Goal: Transaction & Acquisition: Book appointment/travel/reservation

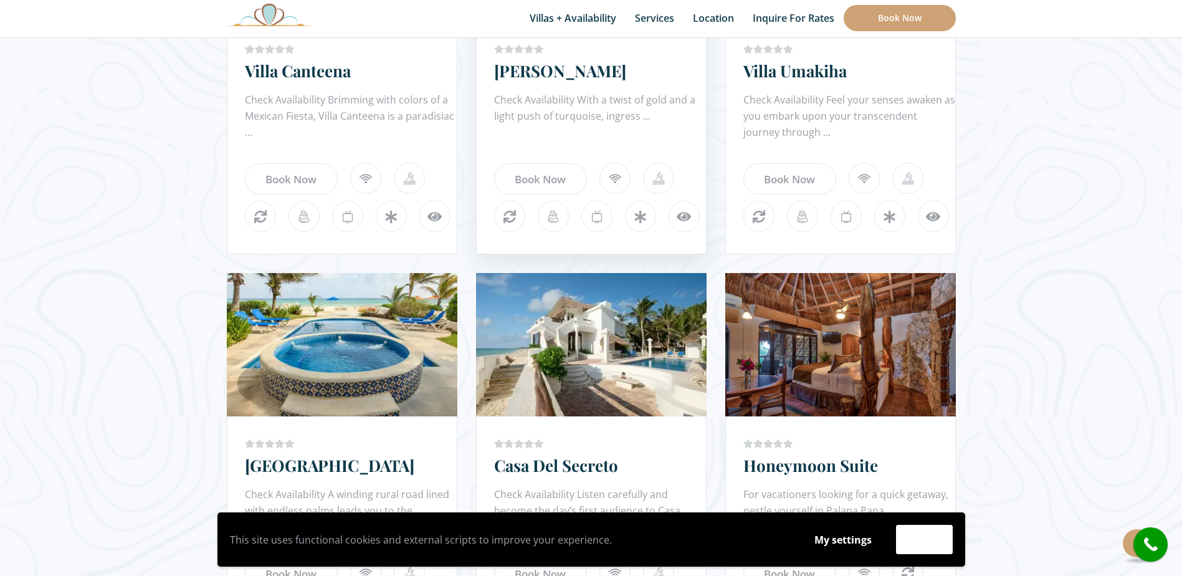
scroll to position [748, 0]
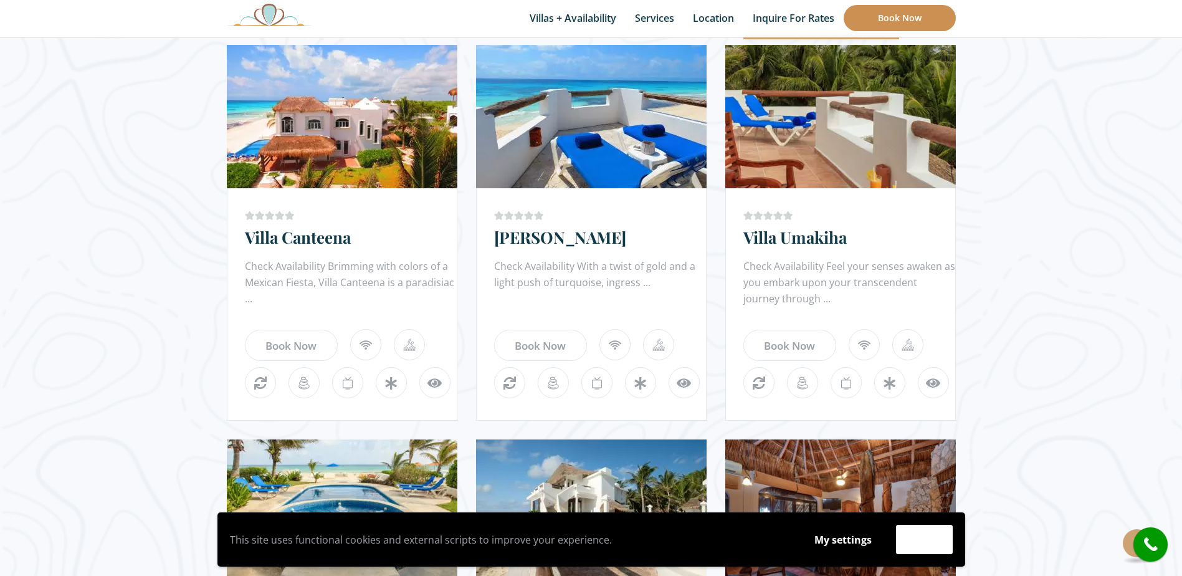
click at [870, 15] on link "Book Now" at bounding box center [900, 18] width 112 height 26
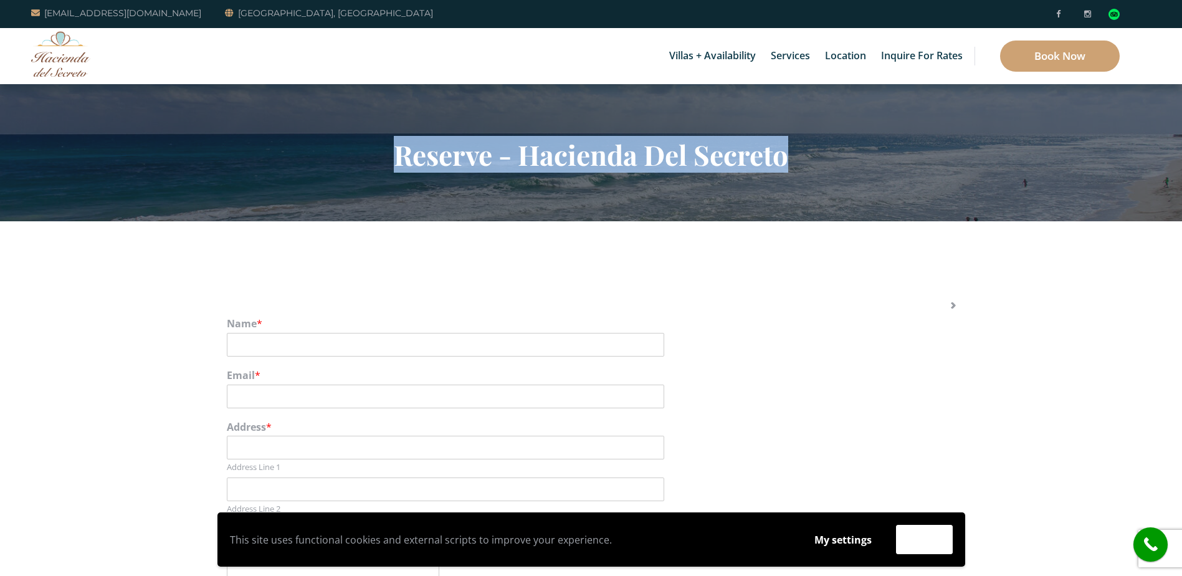
drag, startPoint x: 781, startPoint y: 157, endPoint x: 920, endPoint y: 343, distance: 232.5
click at [413, 138] on h2 "Reserve - Hacienda Del Secreto" at bounding box center [591, 154] width 729 height 32
drag, startPoint x: 833, startPoint y: 148, endPoint x: 758, endPoint y: 159, distance: 75.5
click at [833, 149] on h2 "Reserve - Hacienda Del Secreto" at bounding box center [591, 154] width 729 height 32
drag, startPoint x: 394, startPoint y: 153, endPoint x: 795, endPoint y: 156, distance: 400.7
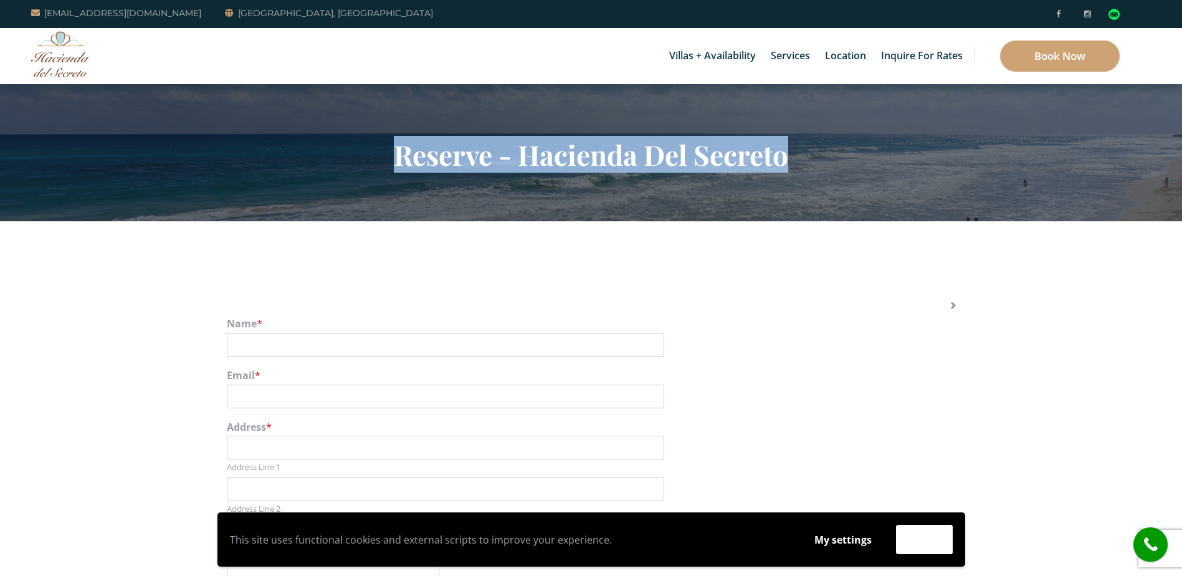
click at [795, 156] on h2 "Reserve - Hacienda Del Secreto" at bounding box center [591, 154] width 729 height 32
copy h2 "Reserve - Hacienda Del Secreto"
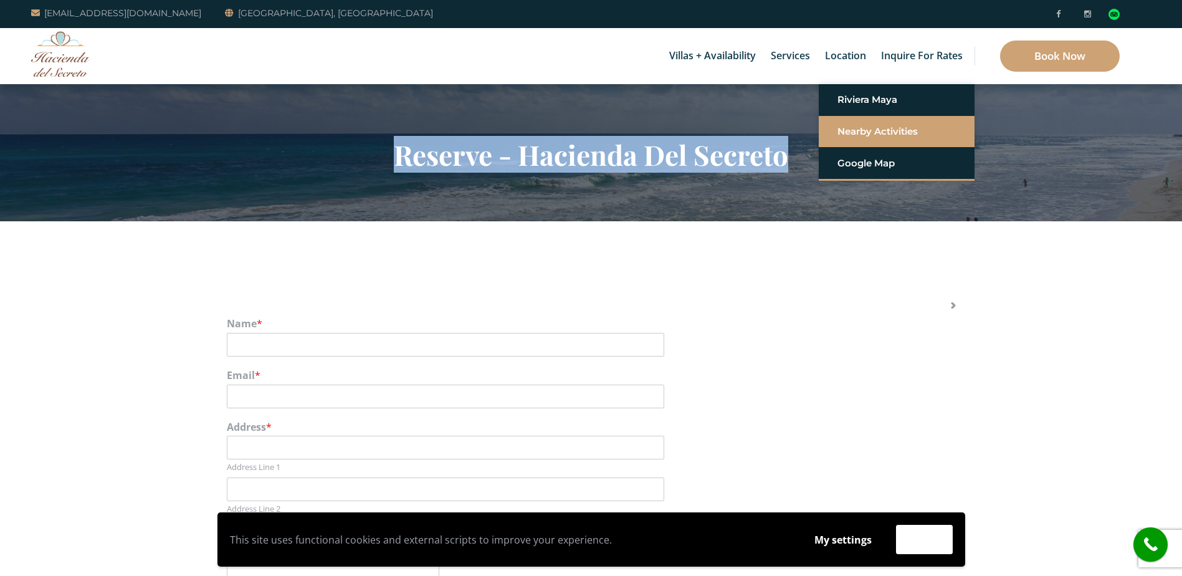
click at [846, 134] on link "Nearby Activities" at bounding box center [897, 131] width 118 height 22
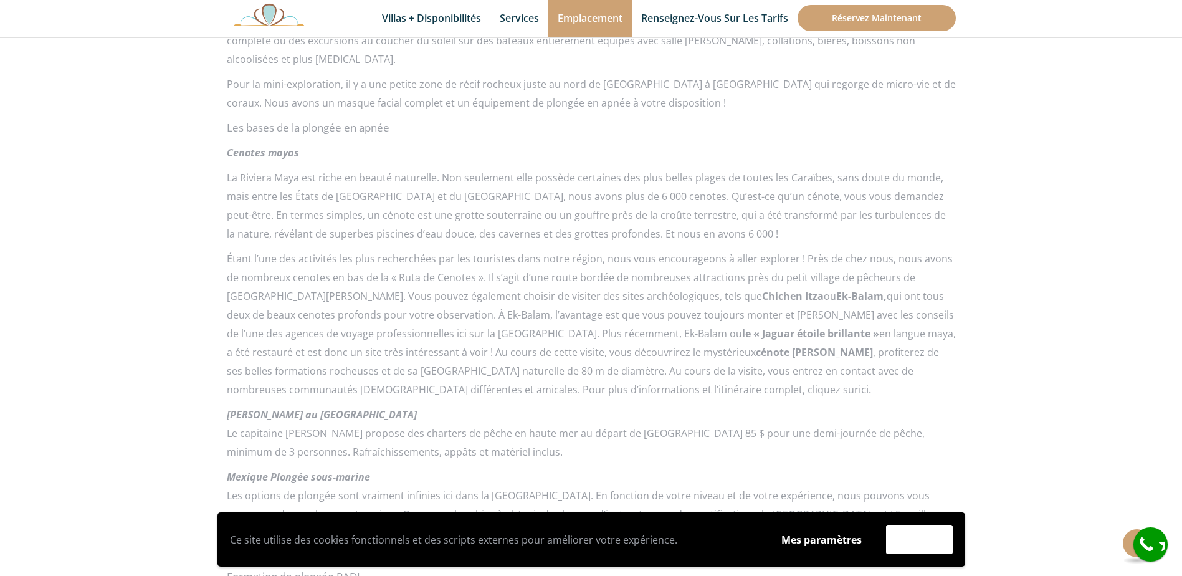
scroll to position [1122, 0]
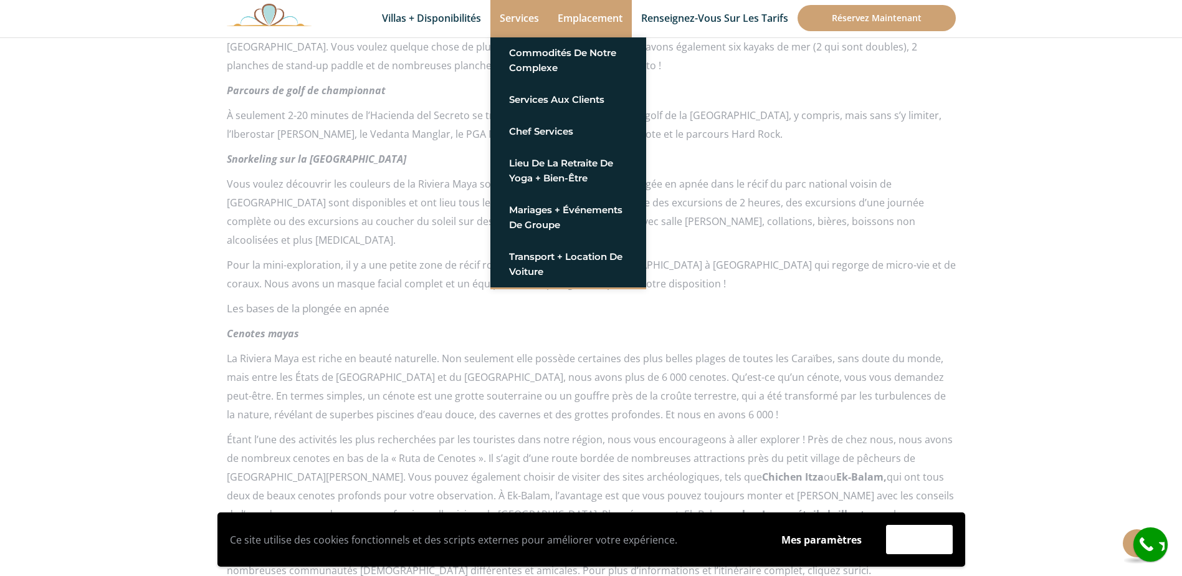
click at [525, 16] on link "Services" at bounding box center [519, 18] width 58 height 37
click at [550, 123] on link "Chef Services" at bounding box center [568, 131] width 118 height 22
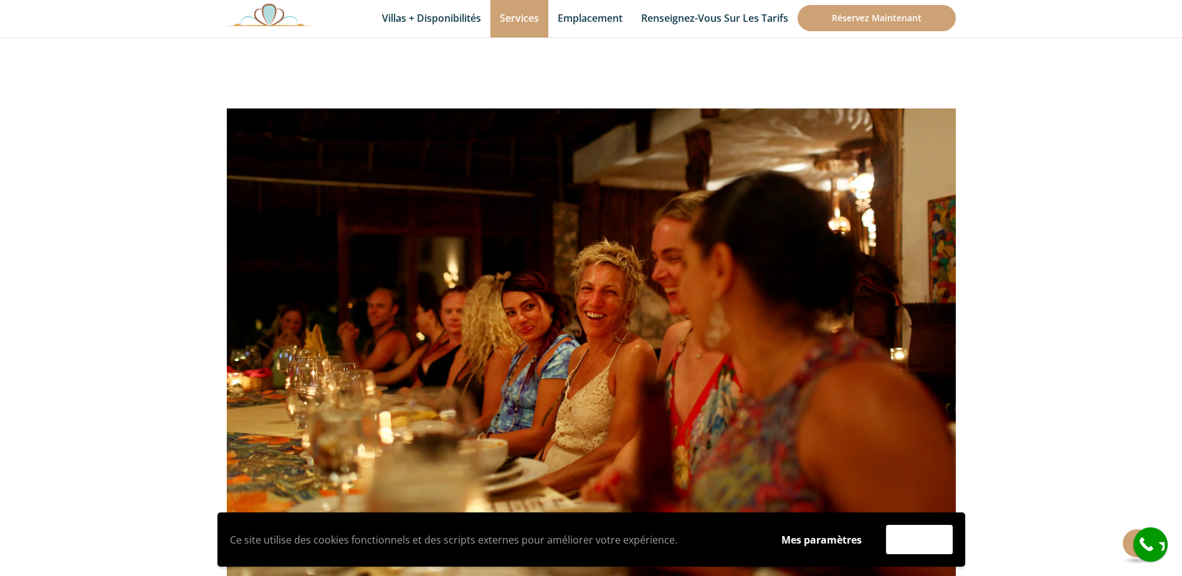
scroll to position [187, 0]
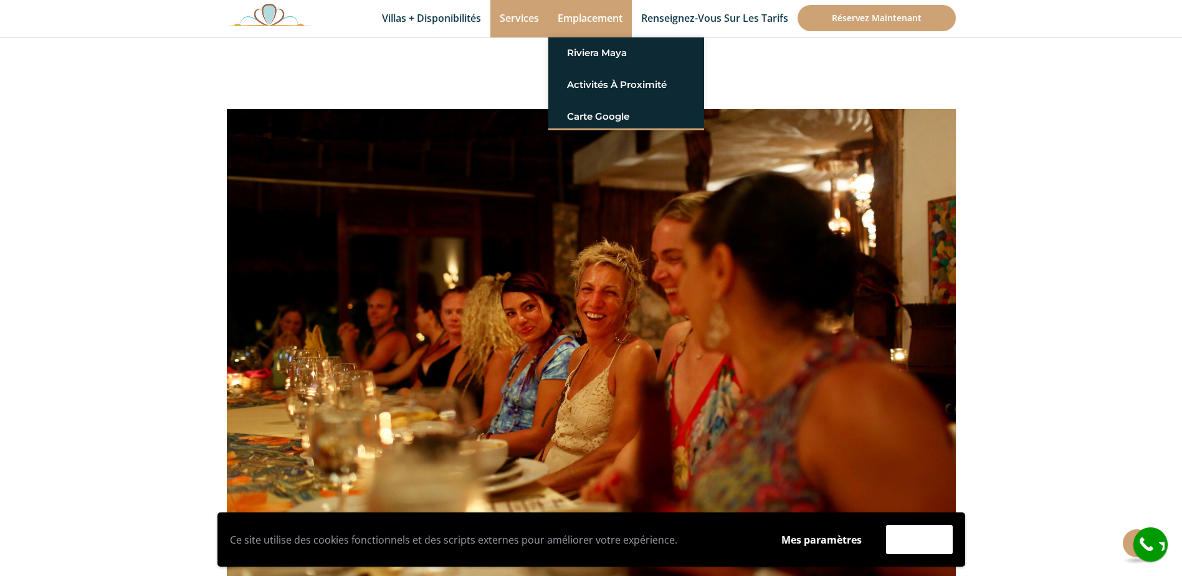
click at [576, 19] on link "Emplacement" at bounding box center [590, 18] width 84 height 37
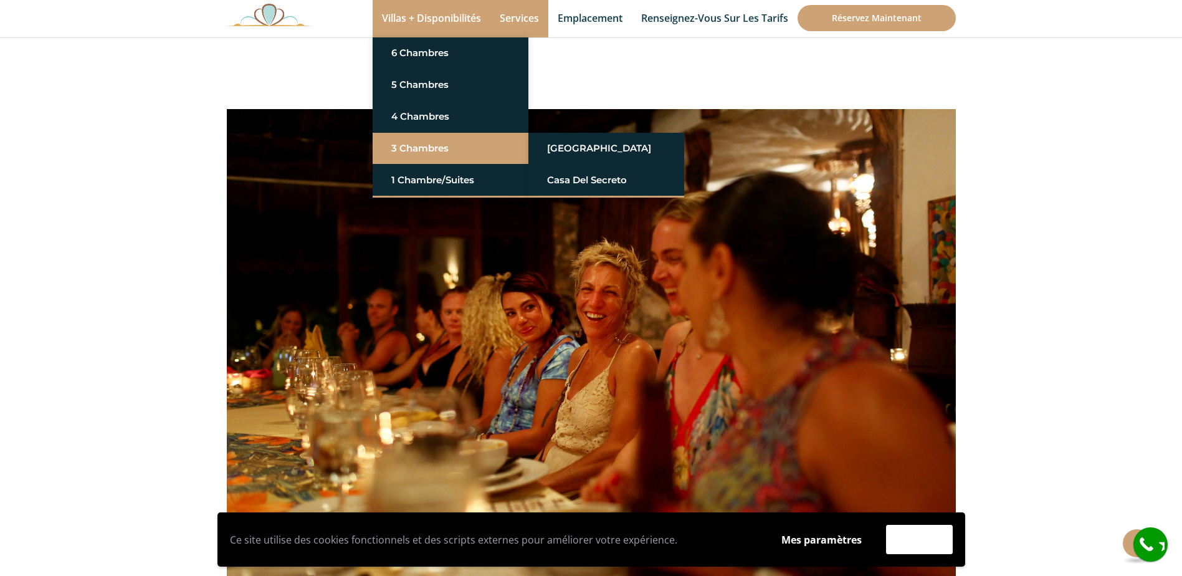
click at [435, 142] on link "3 Chambres" at bounding box center [450, 148] width 118 height 22
click at [571, 141] on link "[GEOGRAPHIC_DATA]" at bounding box center [606, 148] width 118 height 22
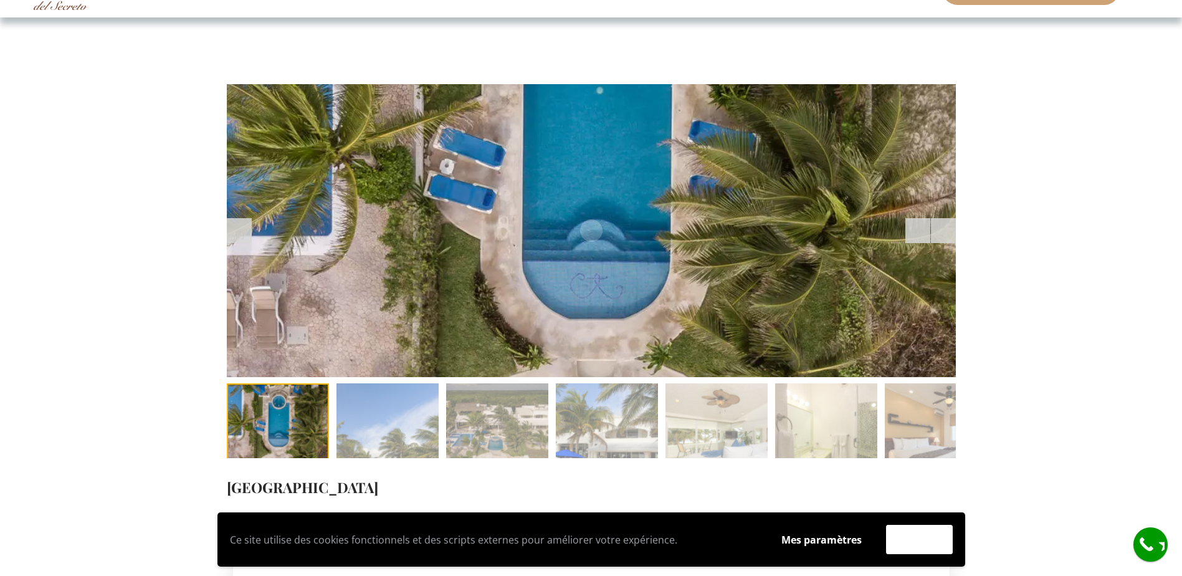
scroll to position [125, 0]
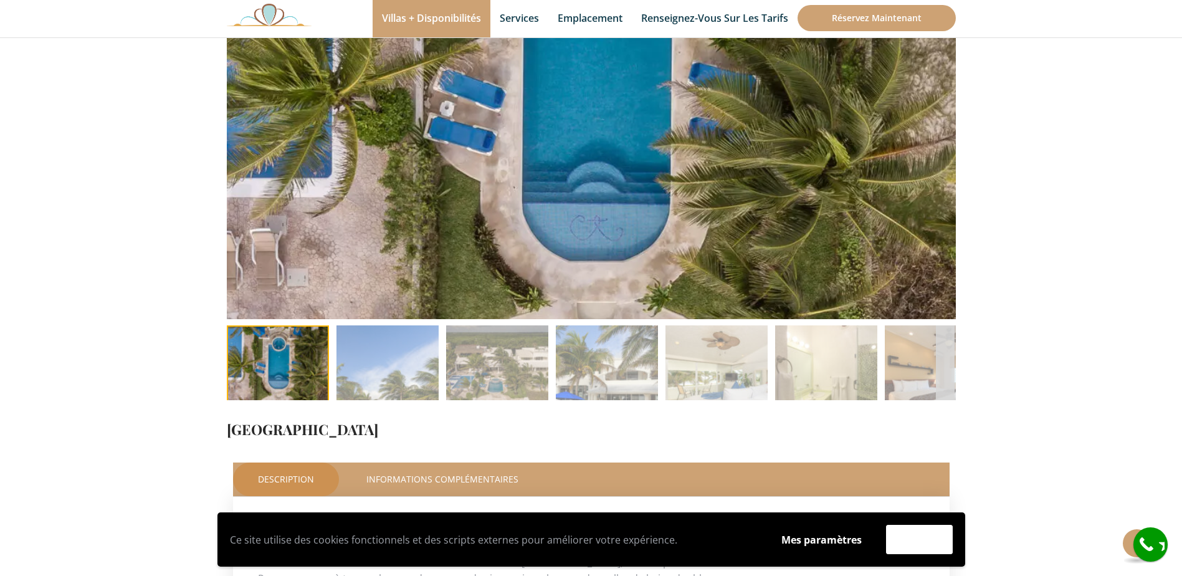
click at [289, 350] on li at bounding box center [278, 376] width 110 height 102
click at [401, 373] on img at bounding box center [388, 376] width 102 height 102
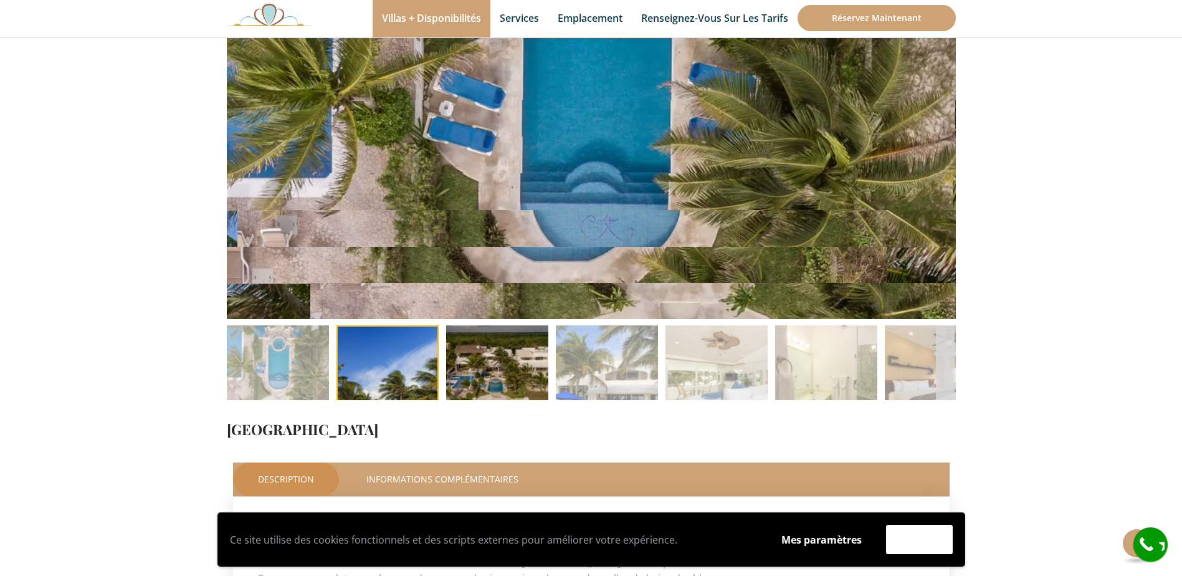
click at [522, 373] on img at bounding box center [497, 376] width 102 height 102
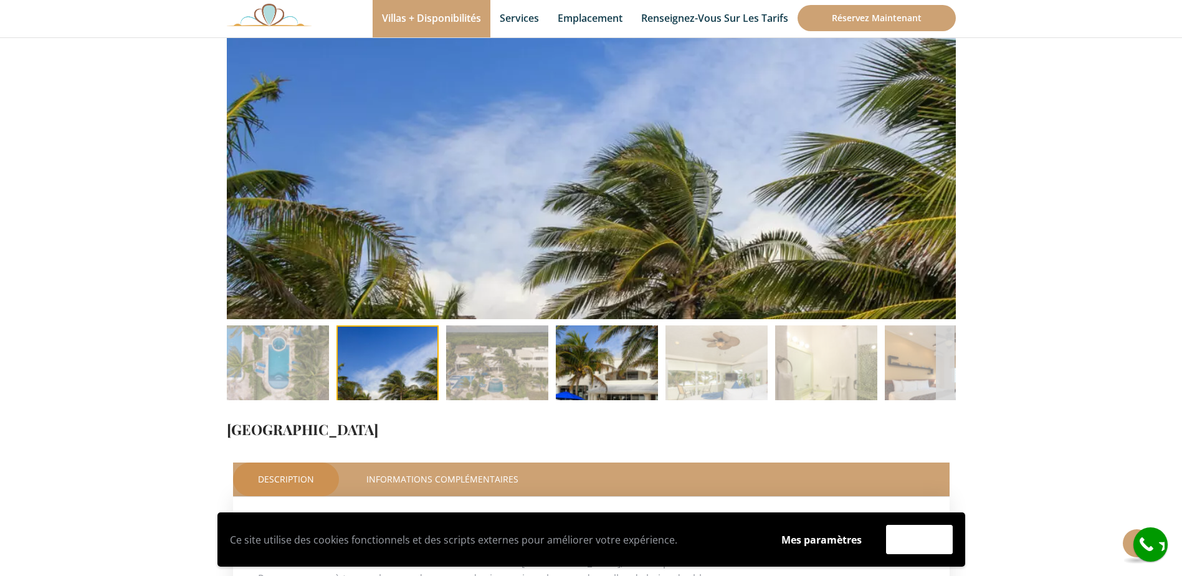
click at [616, 371] on img at bounding box center [607, 376] width 102 height 102
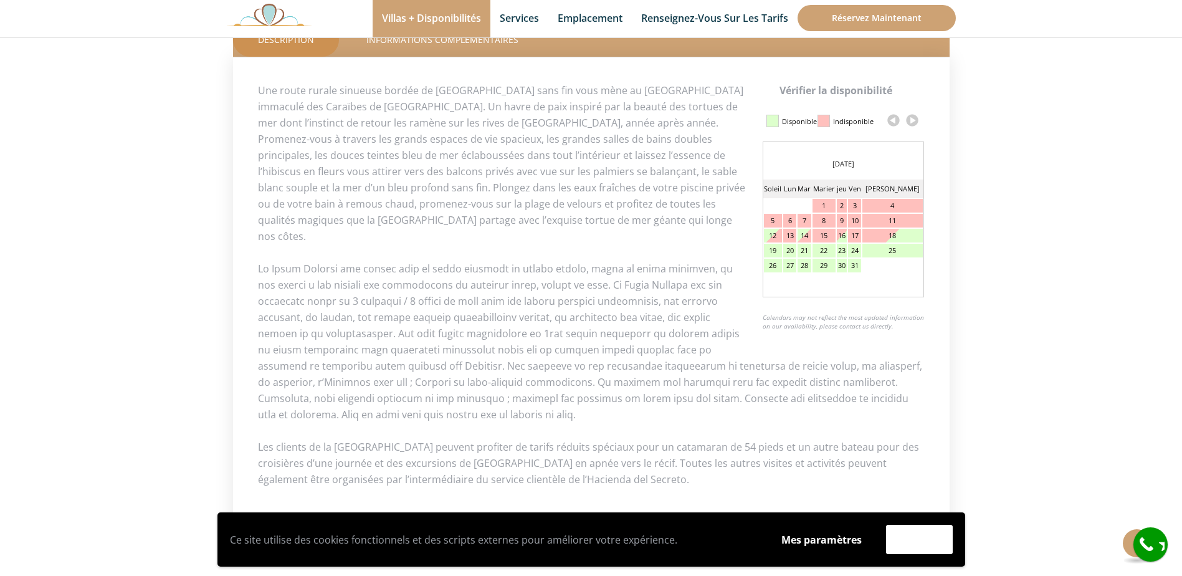
scroll to position [561, 0]
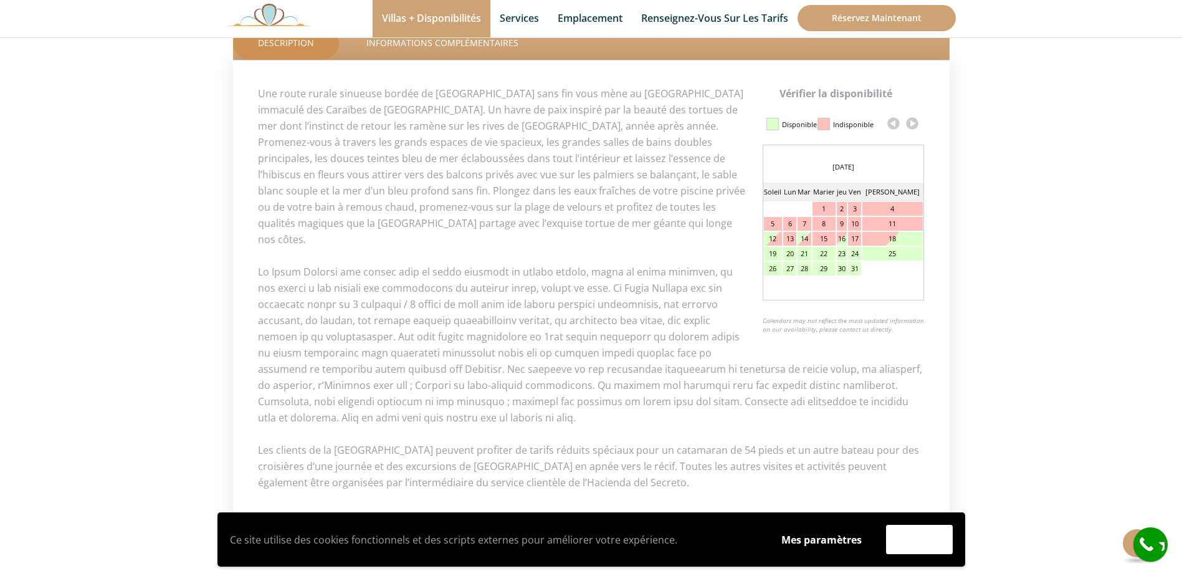
click at [811, 248] on div "21" at bounding box center [805, 254] width 14 height 14
click at [917, 118] on link at bounding box center [912, 123] width 19 height 19
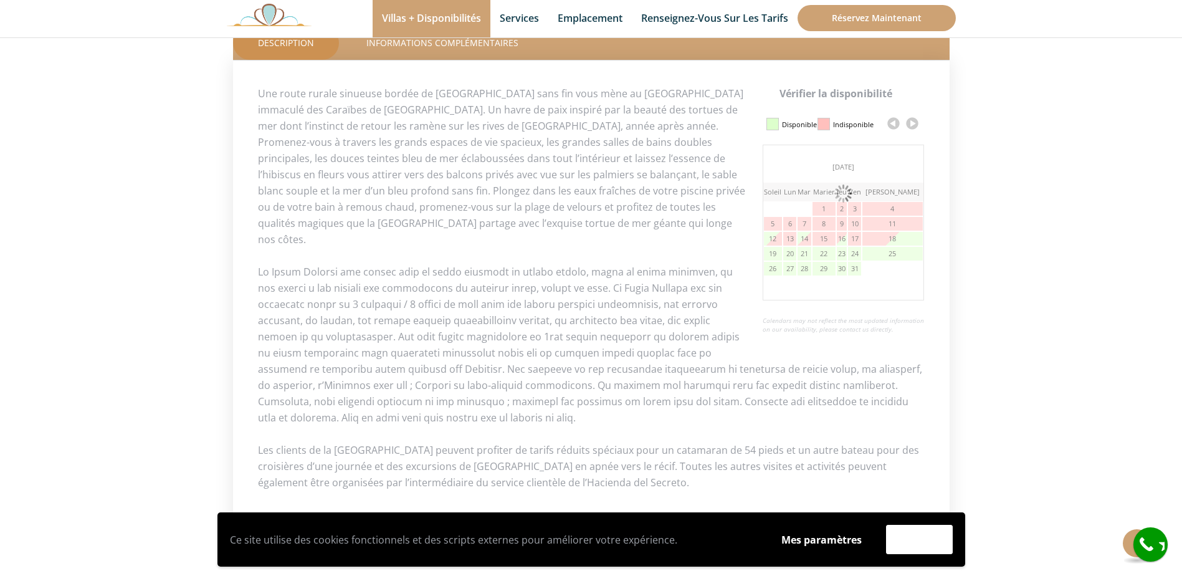
click at [916, 118] on link at bounding box center [912, 123] width 19 height 19
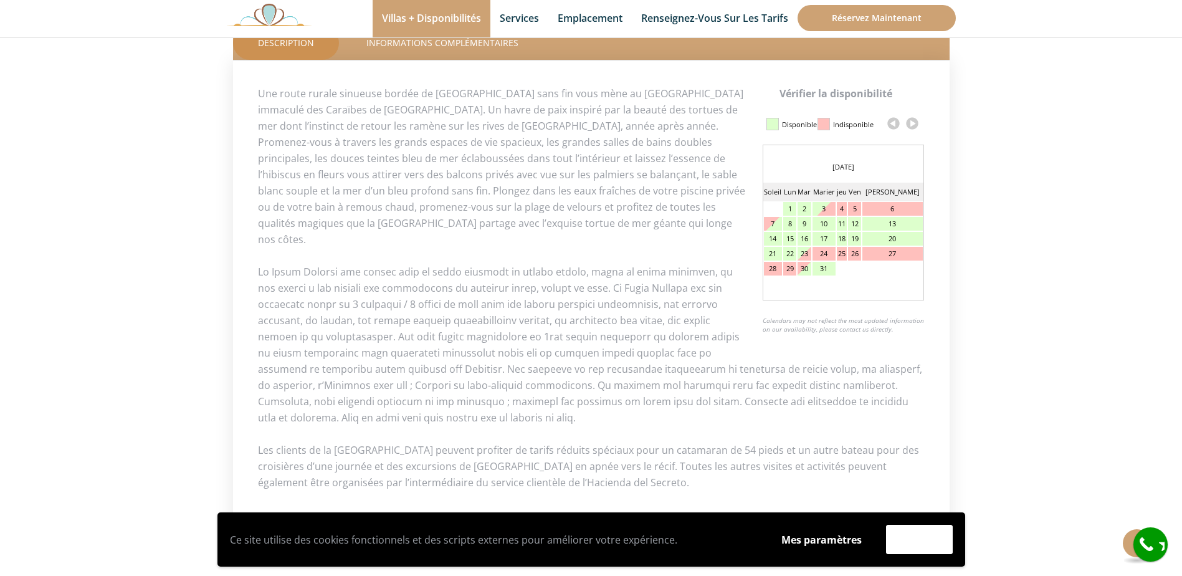
click at [914, 120] on link at bounding box center [912, 123] width 19 height 19
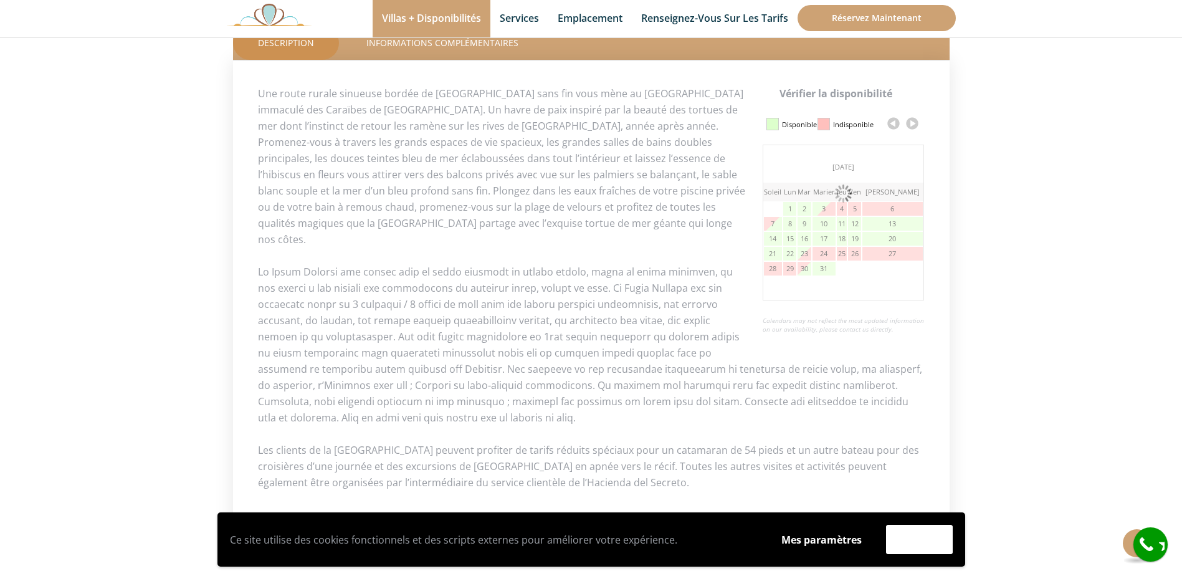
click at [914, 120] on link at bounding box center [912, 123] width 19 height 19
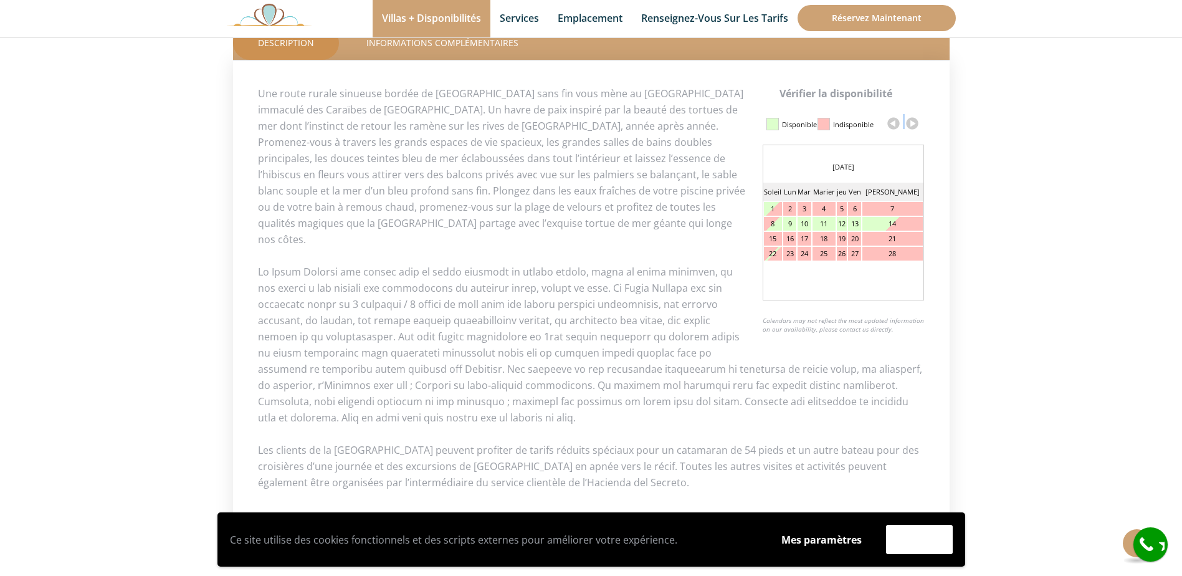
click at [914, 120] on link at bounding box center [912, 123] width 19 height 19
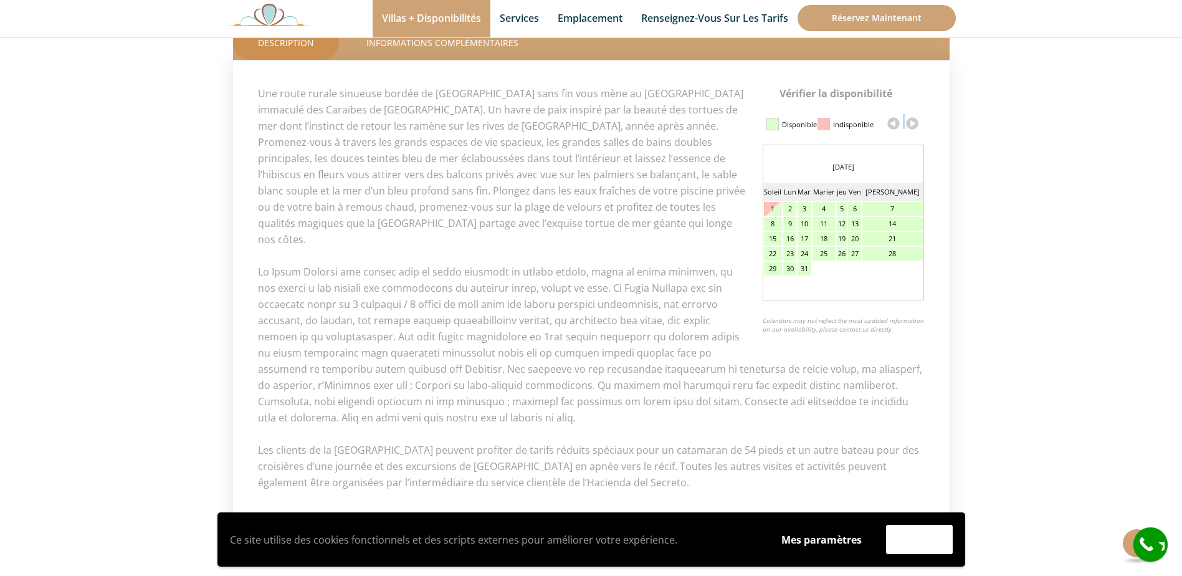
click at [914, 120] on link at bounding box center [912, 123] width 19 height 19
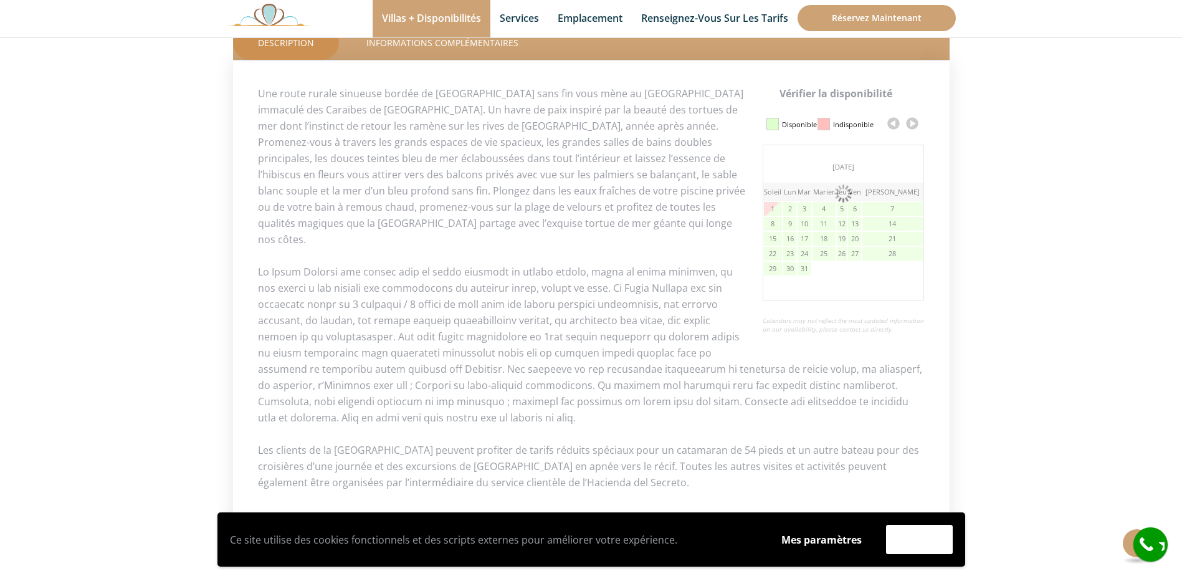
click at [914, 120] on link at bounding box center [912, 123] width 19 height 19
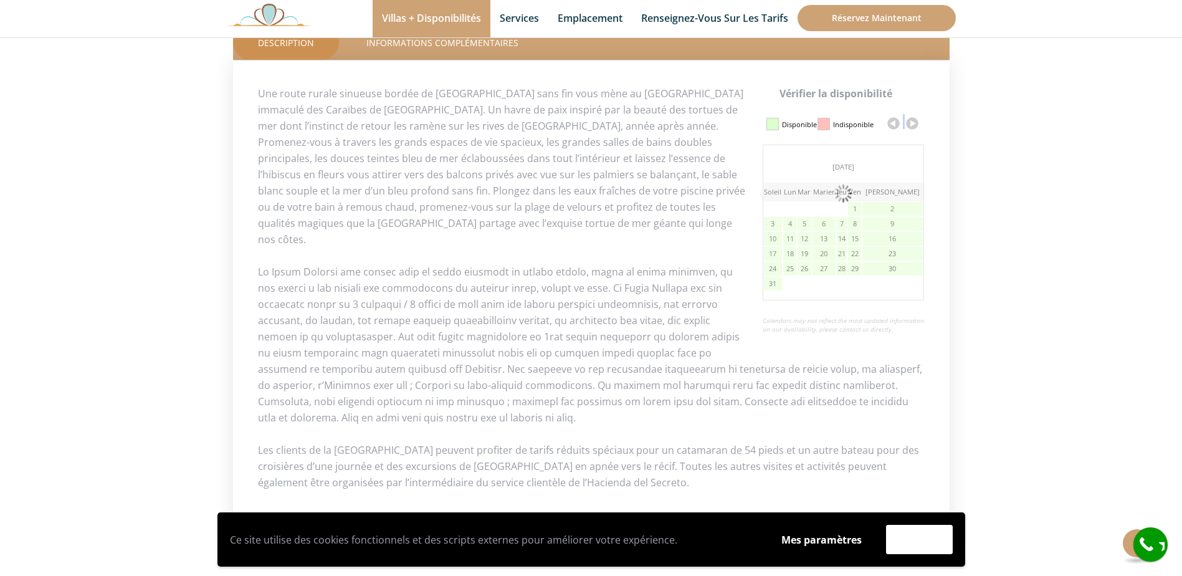
click at [914, 120] on link at bounding box center [912, 123] width 19 height 19
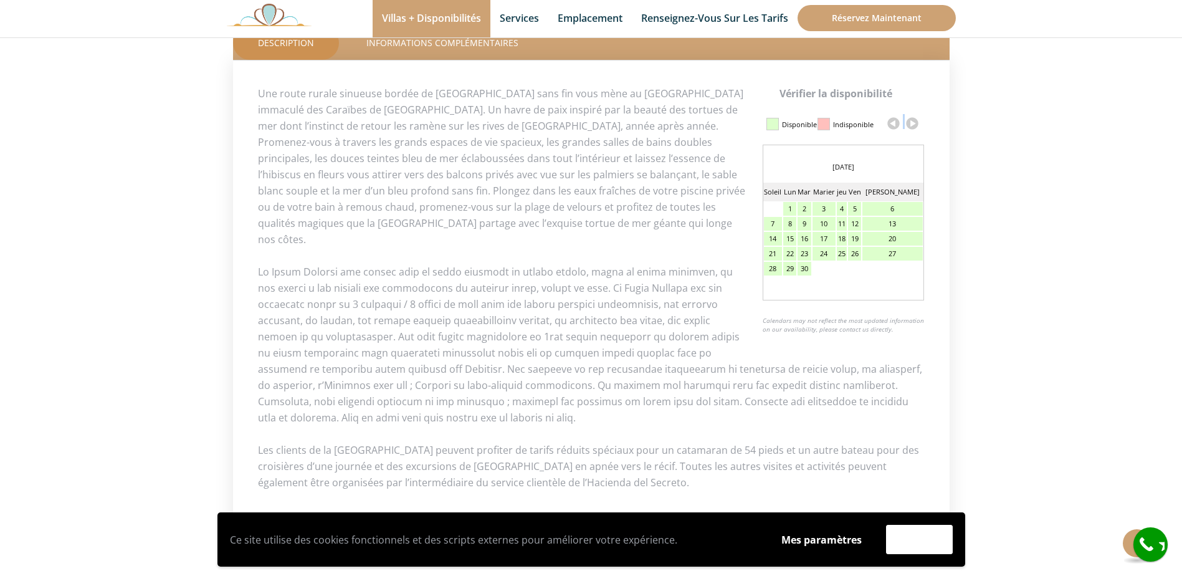
click at [914, 120] on link at bounding box center [912, 123] width 19 height 19
click at [892, 121] on link at bounding box center [893, 123] width 19 height 19
click at [847, 253] on div "20" at bounding box center [842, 254] width 10 height 14
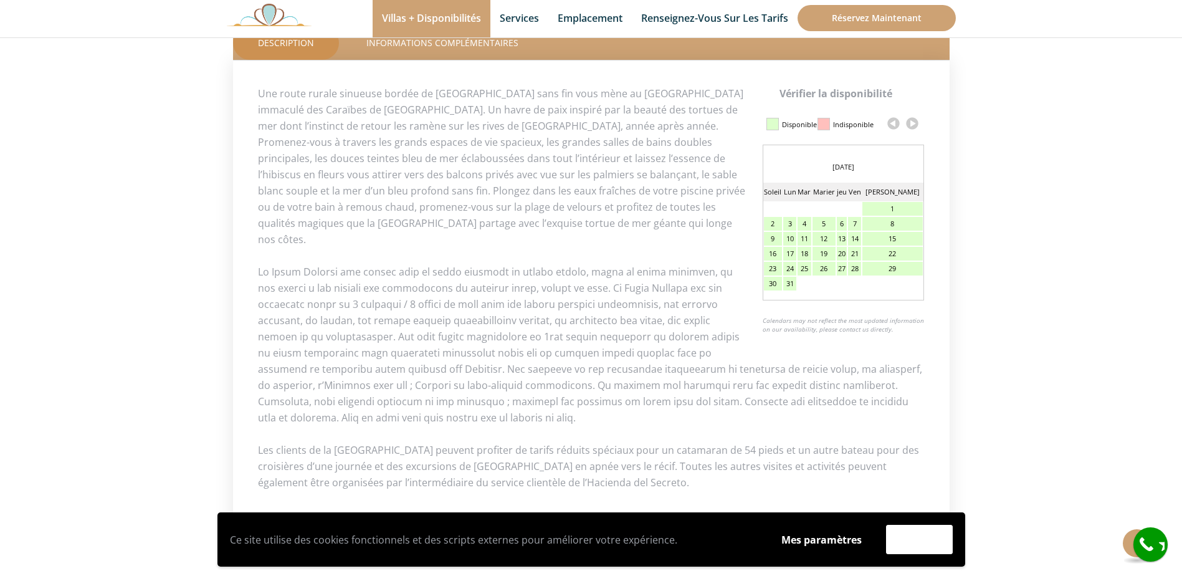
click at [915, 254] on div "22" at bounding box center [893, 254] width 60 height 14
click at [847, 253] on div "20" at bounding box center [842, 254] width 10 height 14
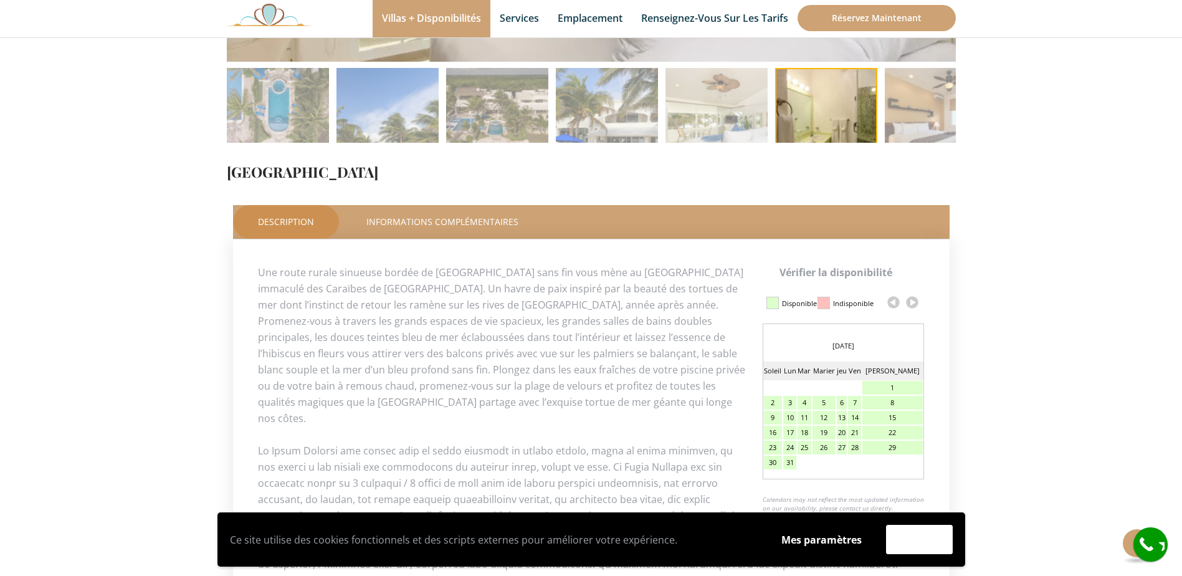
scroll to position [374, 0]
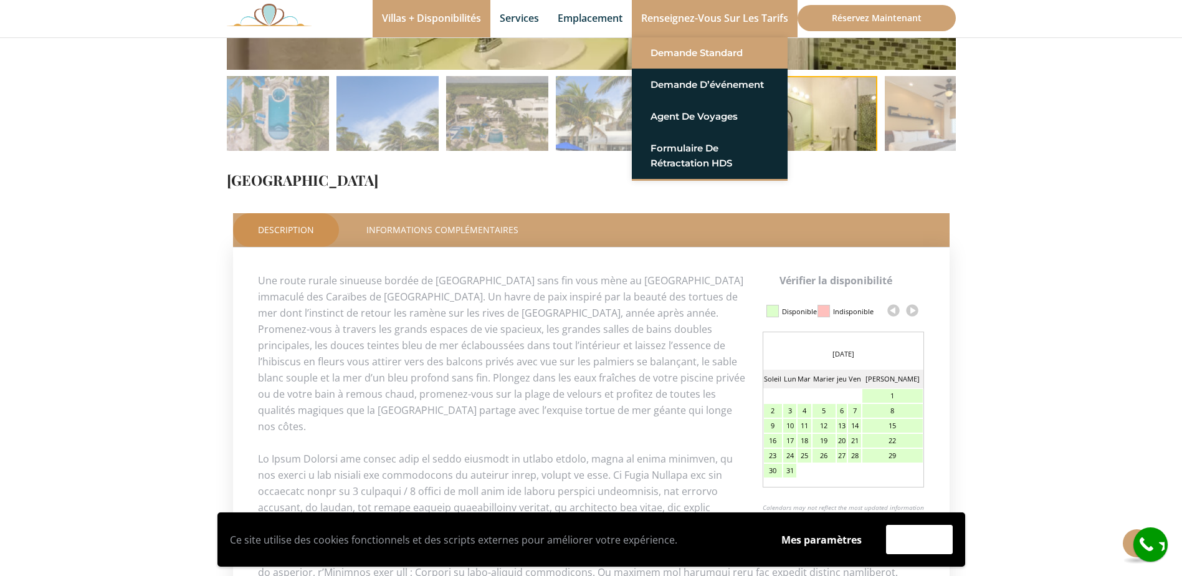
click at [727, 47] on link "Demande standard" at bounding box center [710, 53] width 118 height 22
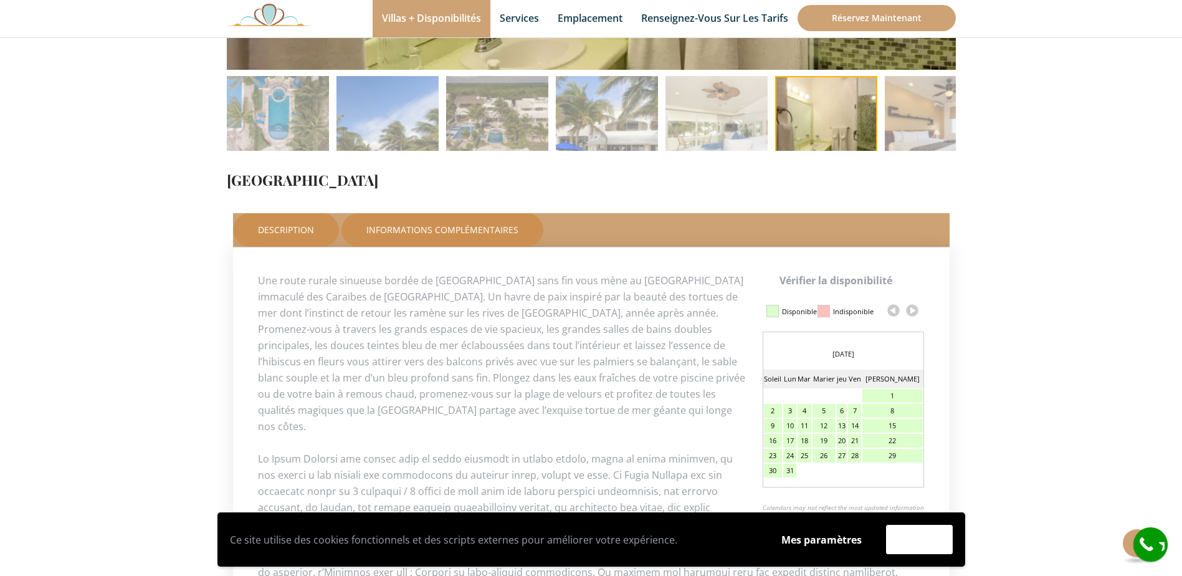
click at [449, 222] on link "Informations complémentaires" at bounding box center [443, 230] width 202 height 34
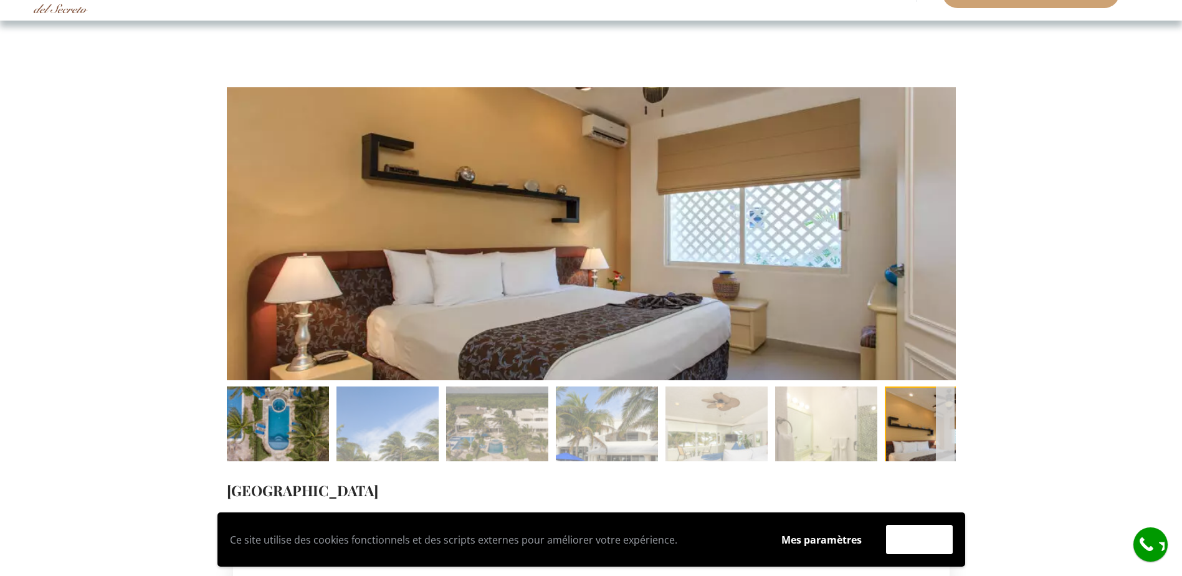
scroll to position [125, 0]
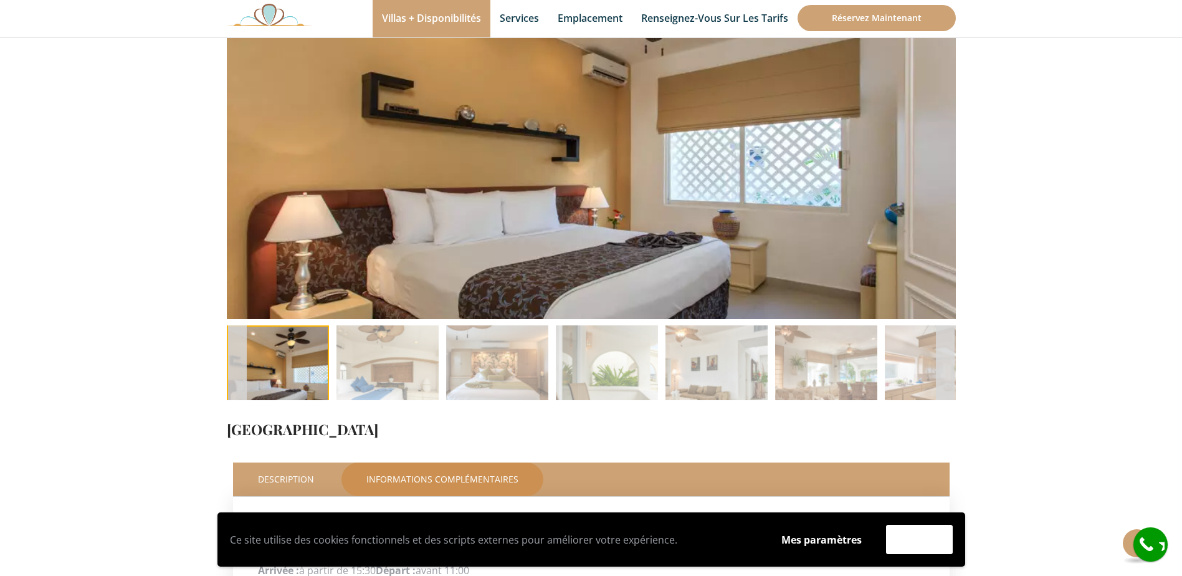
click at [270, 368] on li at bounding box center [278, 376] width 110 height 102
drag, startPoint x: 380, startPoint y: 391, endPoint x: 441, endPoint y: 368, distance: 65.9
click at [380, 391] on img at bounding box center [388, 376] width 102 height 102
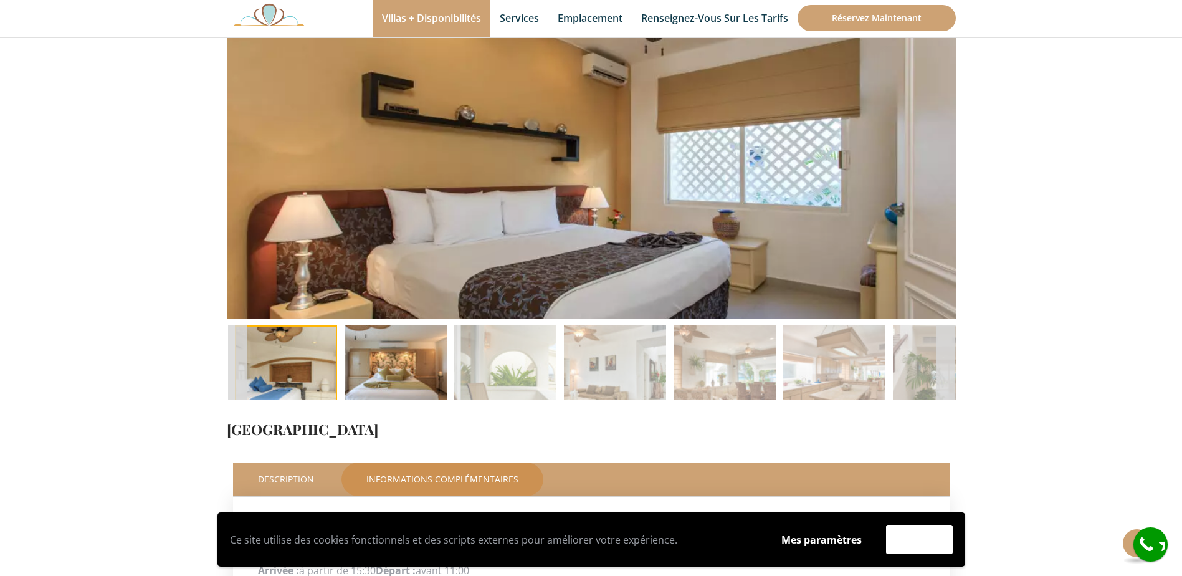
click at [441, 368] on img at bounding box center [396, 376] width 102 height 102
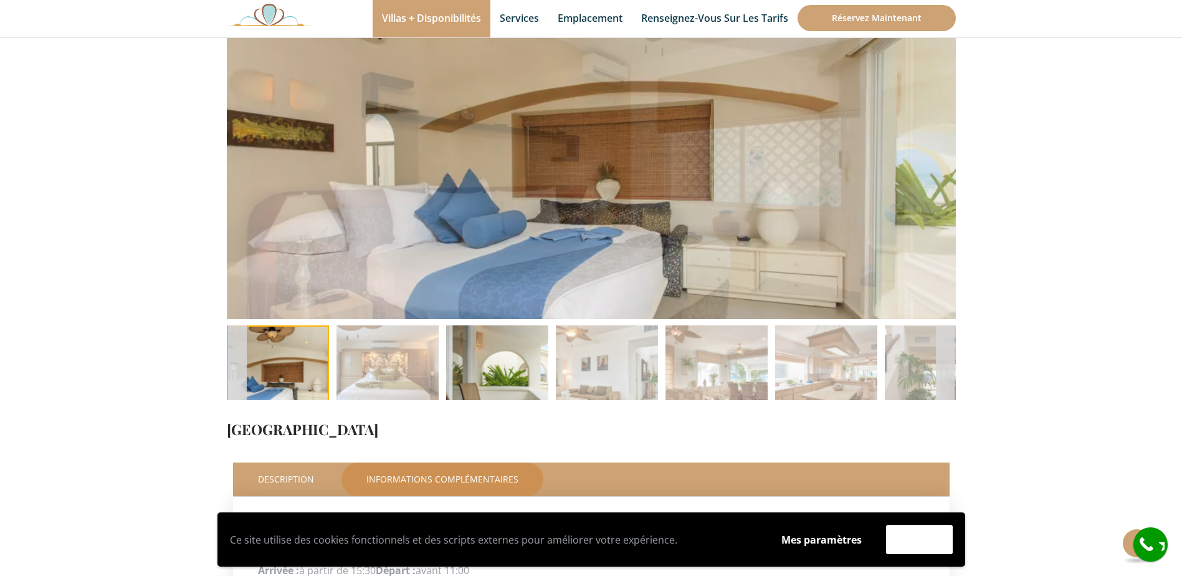
click at [490, 368] on img at bounding box center [497, 376] width 102 height 102
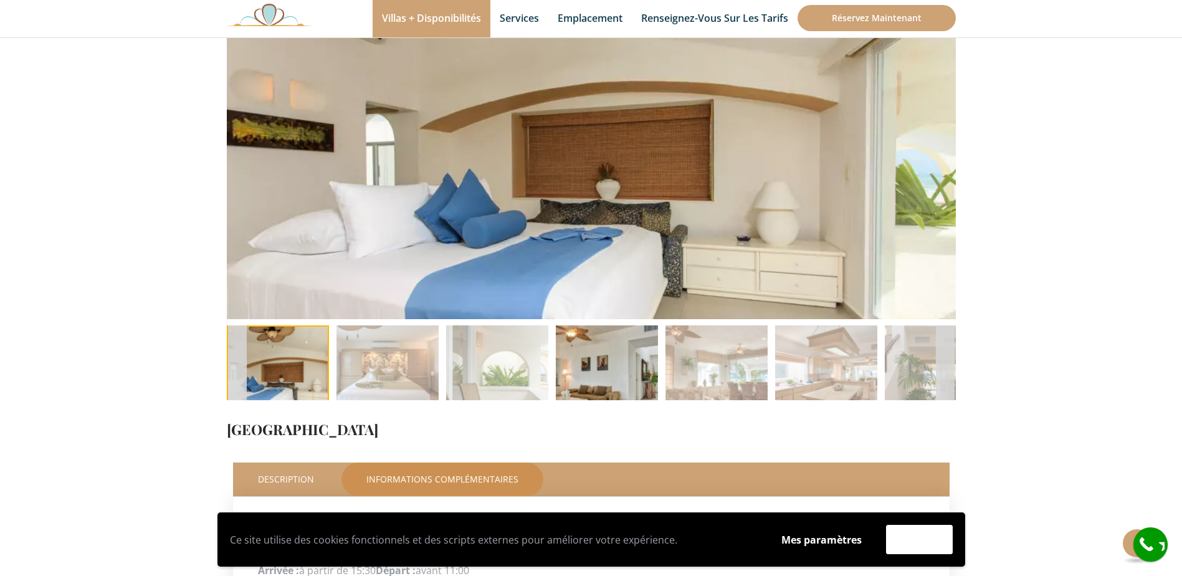
click at [567, 375] on img at bounding box center [607, 376] width 102 height 102
click at [660, 368] on li at bounding box center [607, 376] width 110 height 102
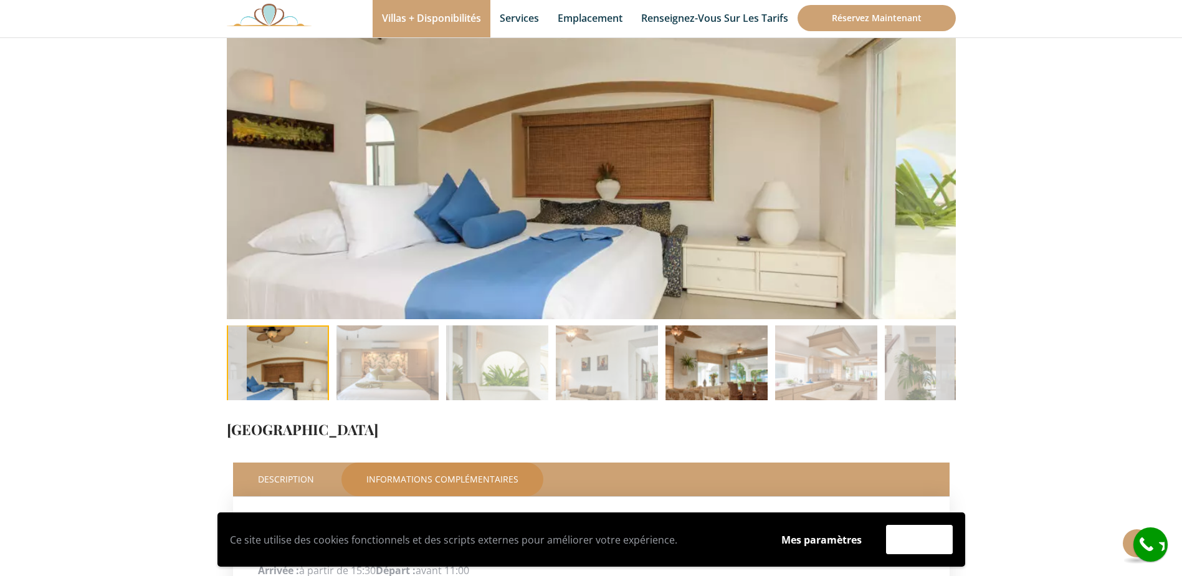
click at [735, 370] on img at bounding box center [717, 376] width 102 height 102
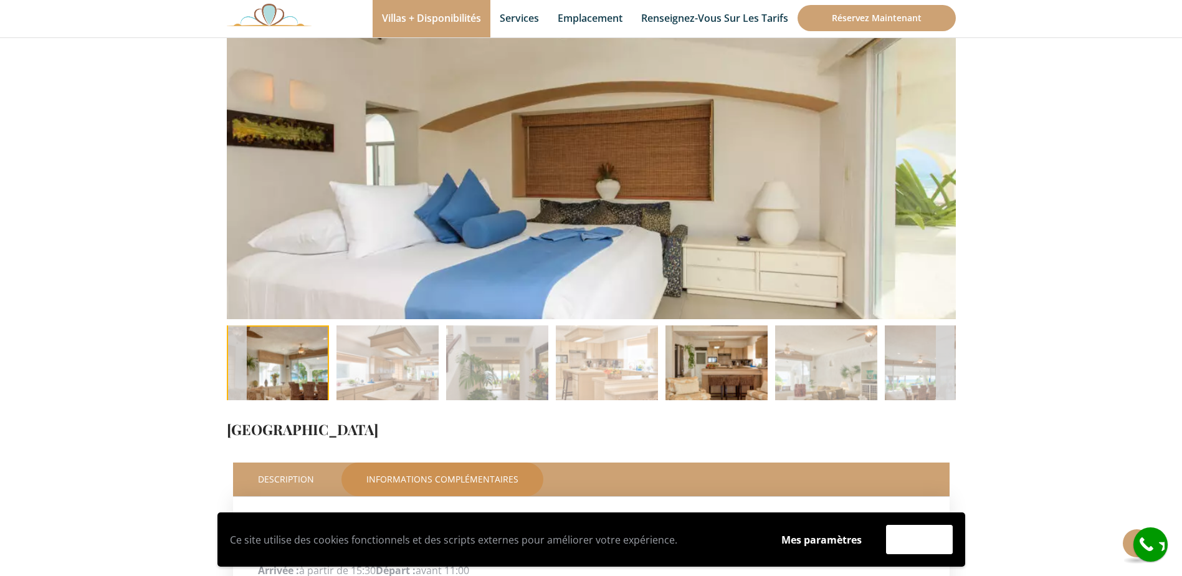
click at [757, 371] on img at bounding box center [717, 376] width 102 height 102
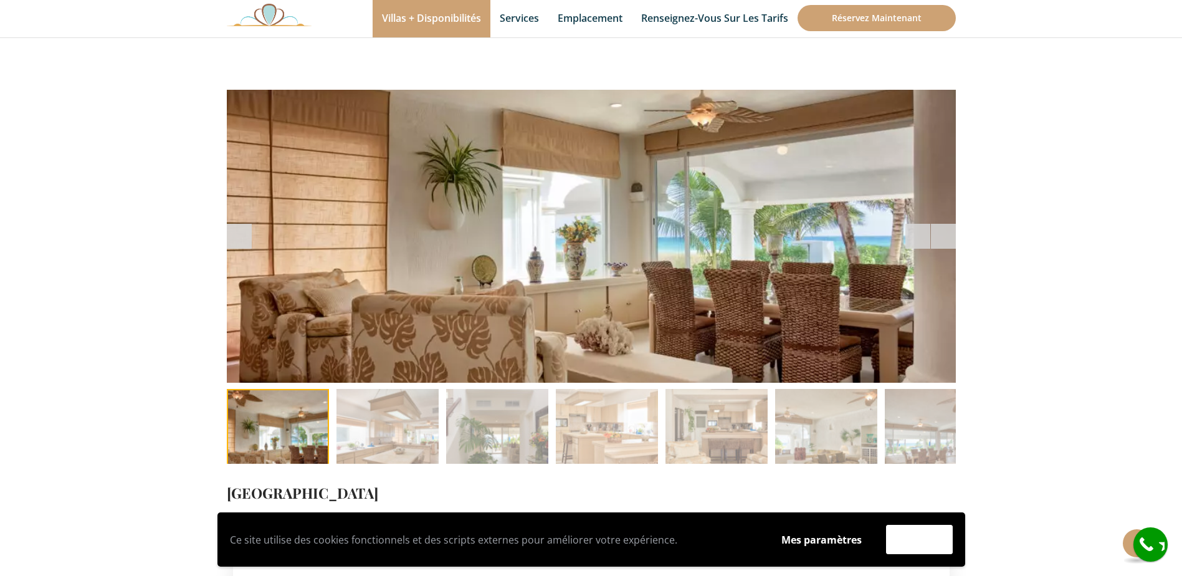
scroll to position [0, 0]
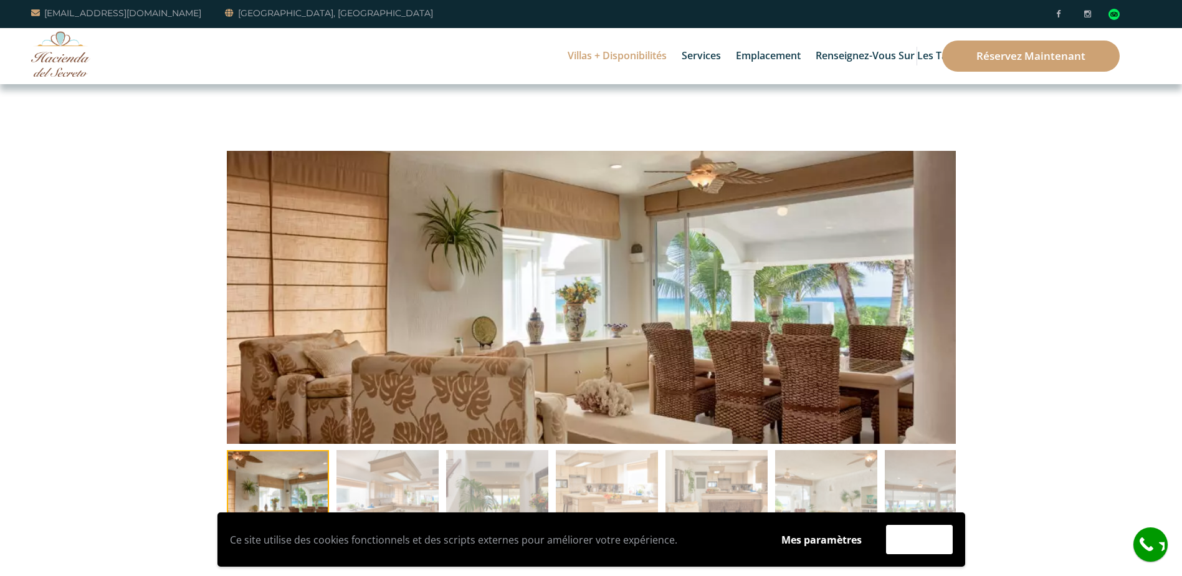
click at [607, 56] on link "Commodités de notre complexe" at bounding box center [568, 60] width 118 height 37
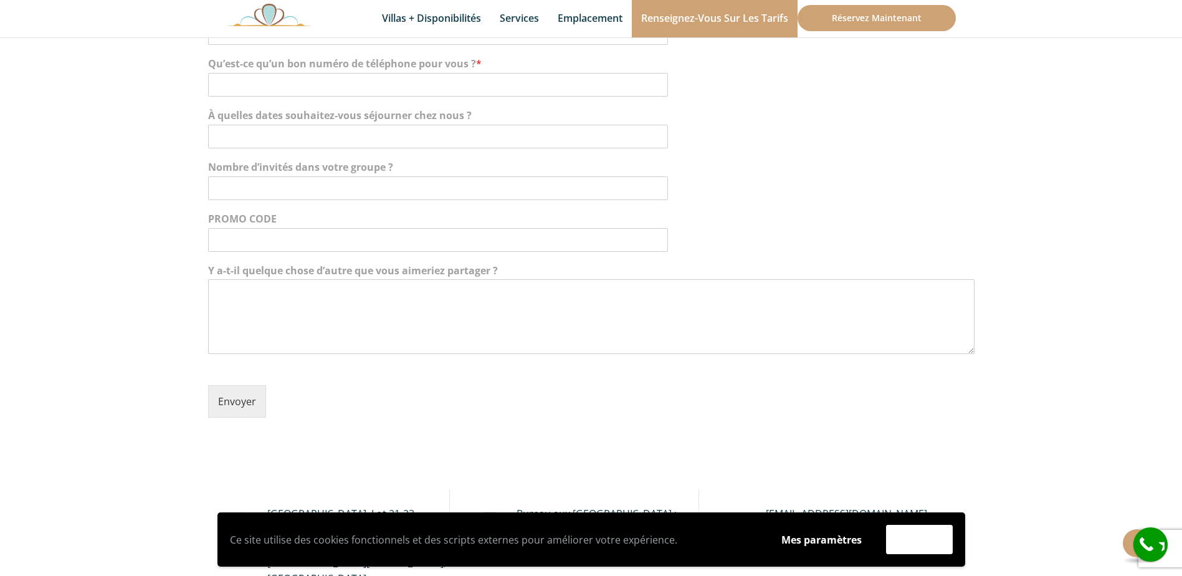
scroll to position [187, 0]
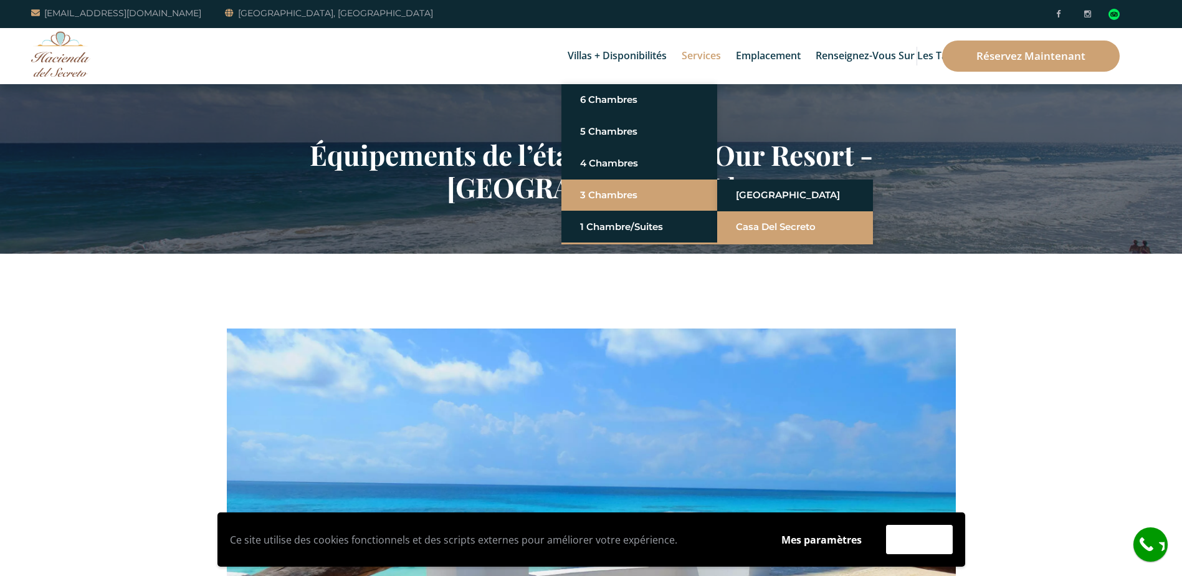
click at [750, 226] on link "Casa del Secreto" at bounding box center [795, 227] width 118 height 22
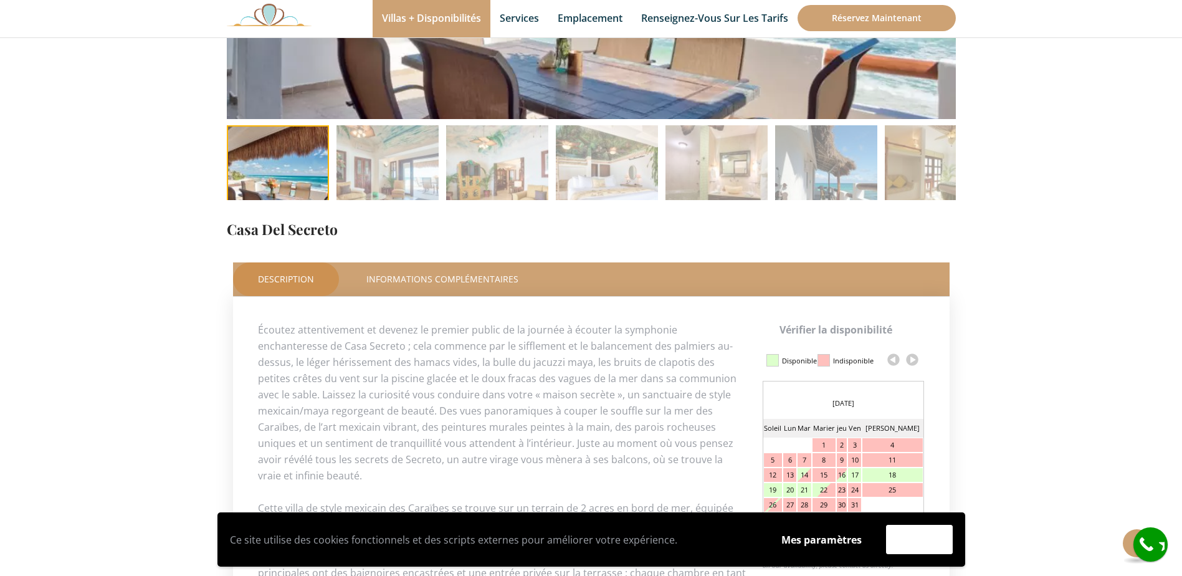
scroll to position [436, 0]
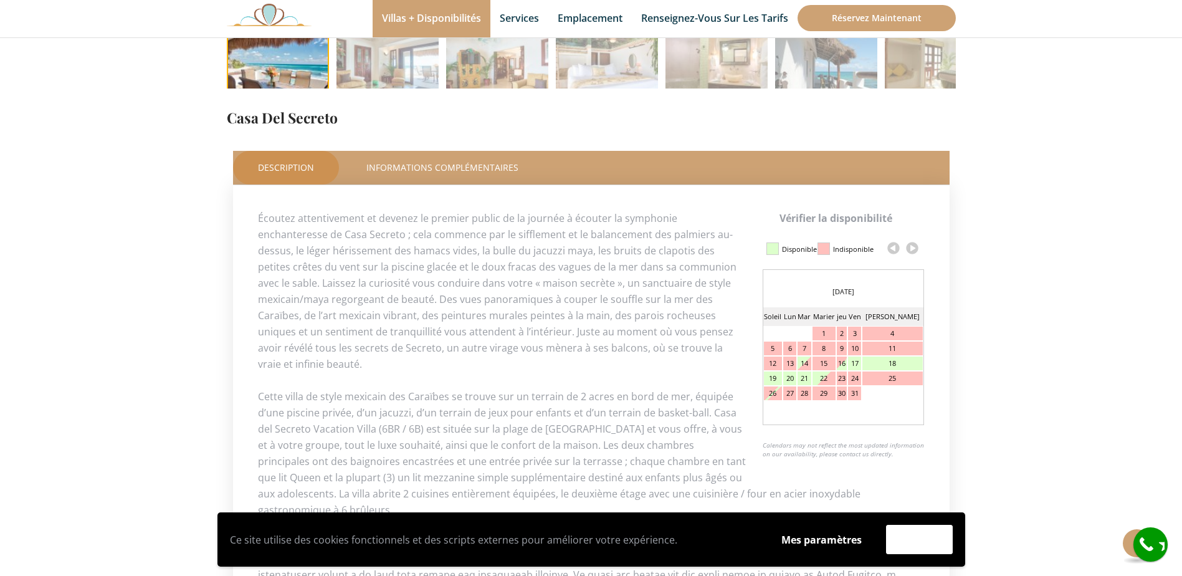
click at [913, 249] on link at bounding box center [912, 248] width 19 height 19
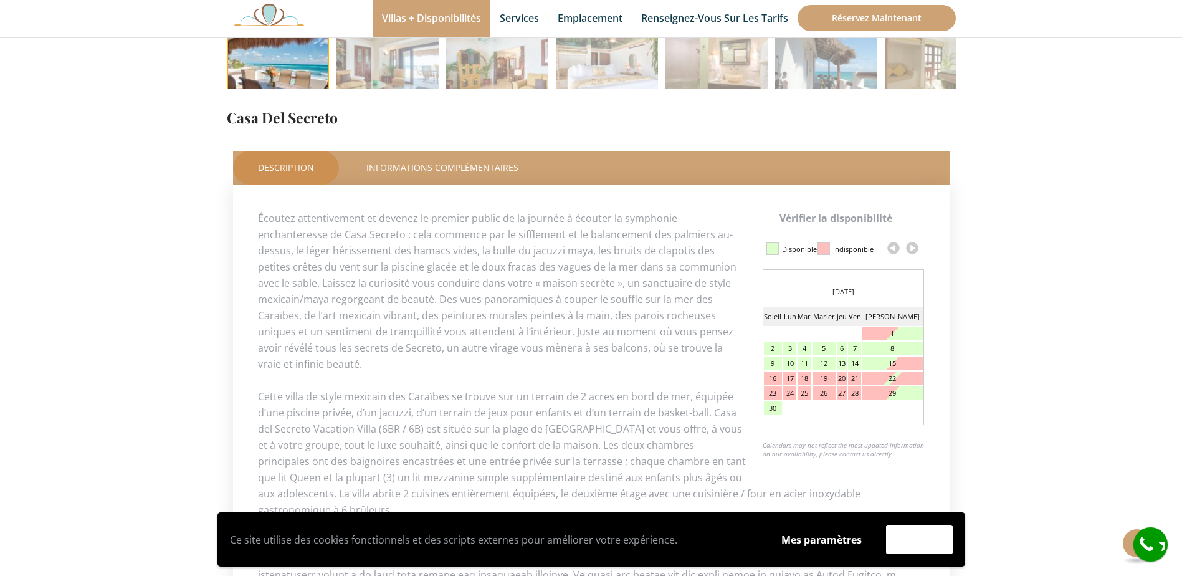
click at [913, 249] on link at bounding box center [912, 248] width 19 height 19
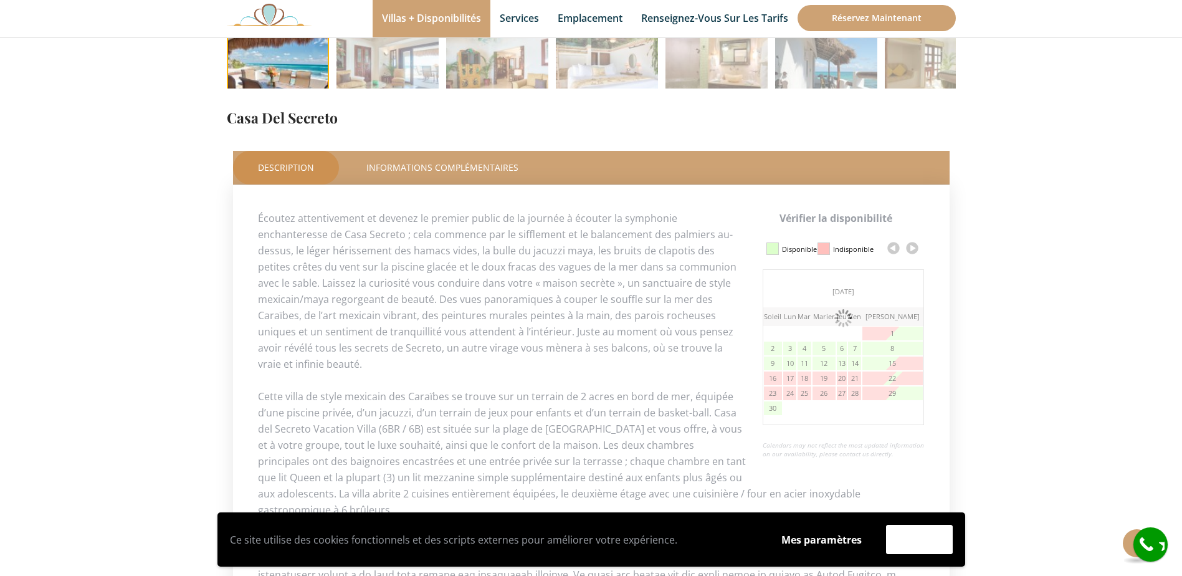
click at [913, 249] on link at bounding box center [912, 248] width 19 height 19
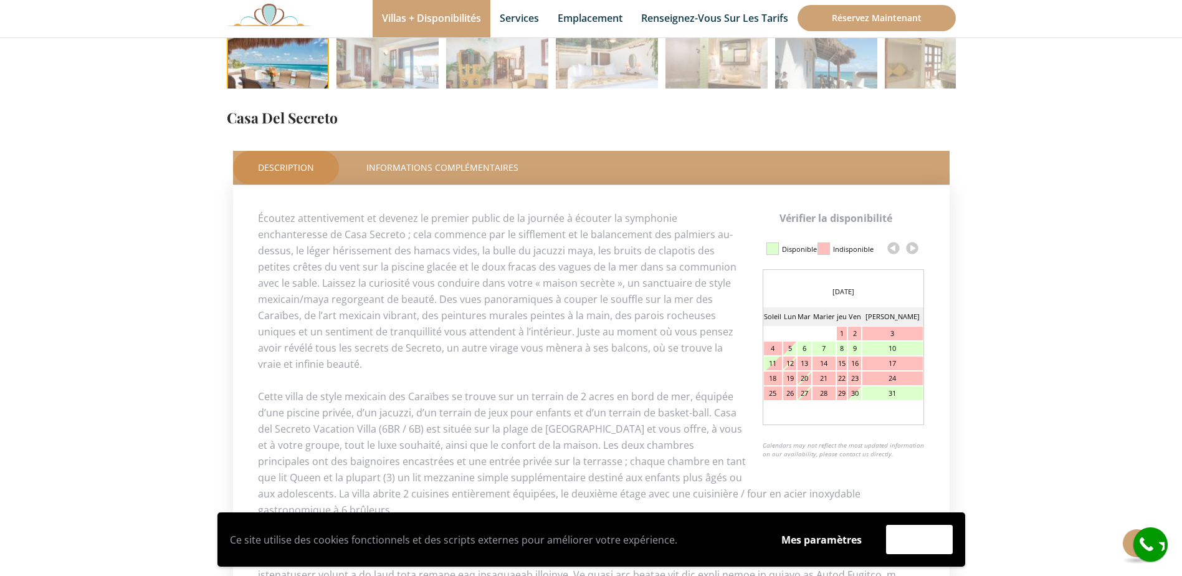
click at [913, 249] on link at bounding box center [912, 248] width 19 height 19
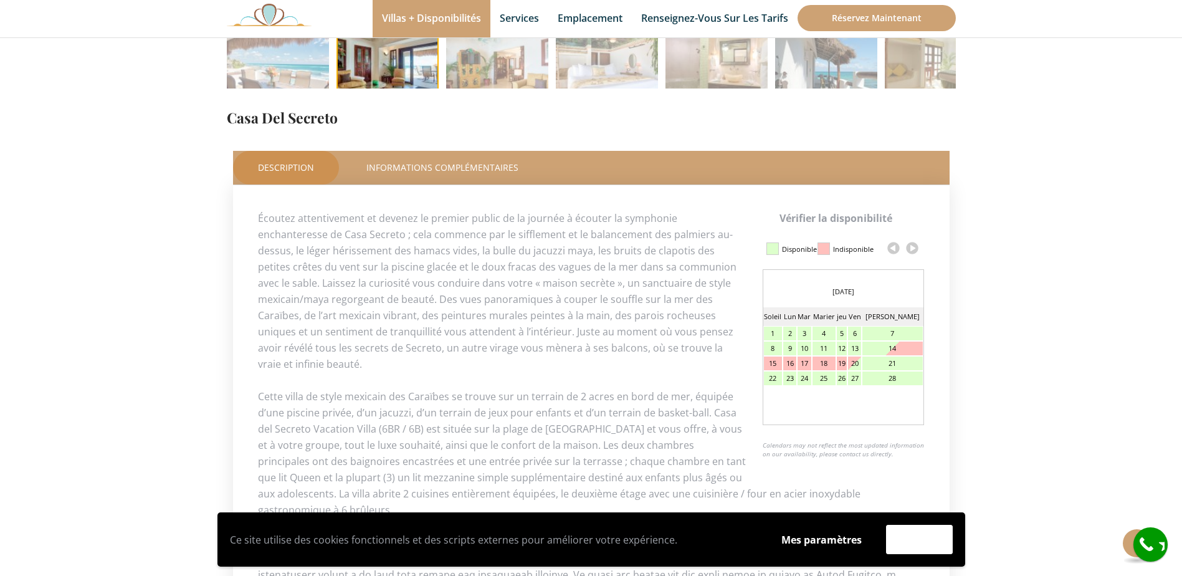
click at [913, 249] on link at bounding box center [912, 248] width 19 height 19
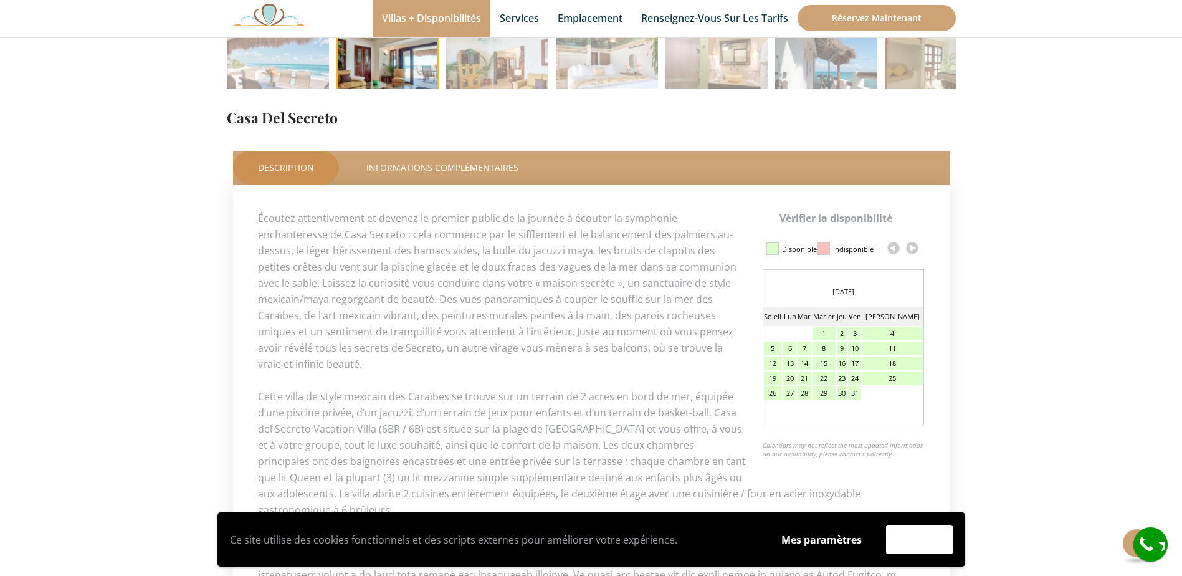
click at [913, 247] on link at bounding box center [912, 248] width 19 height 19
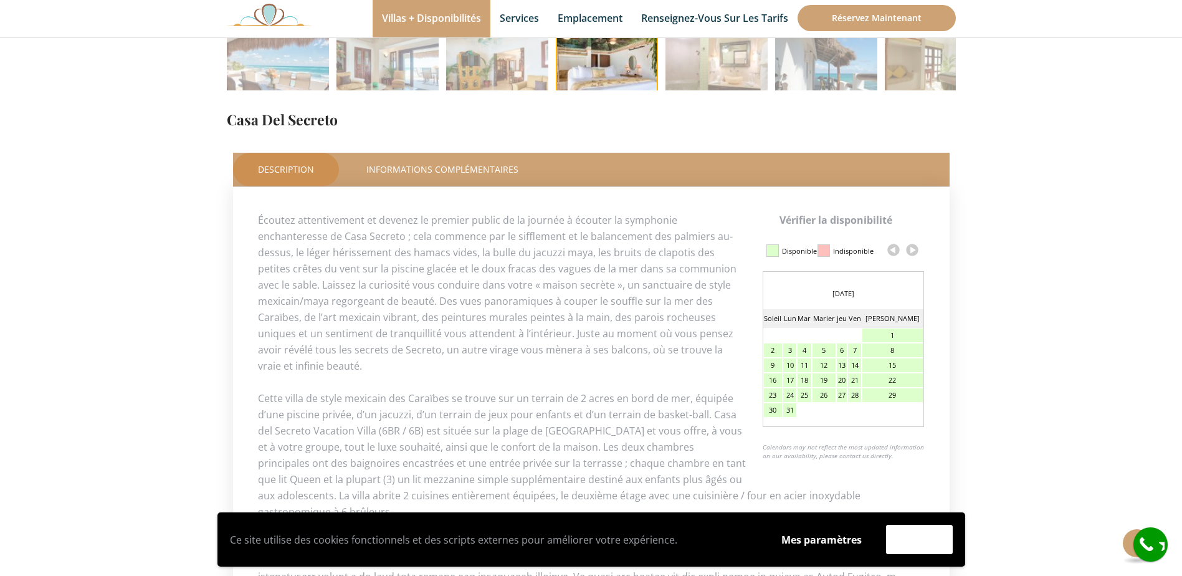
scroll to position [249, 0]
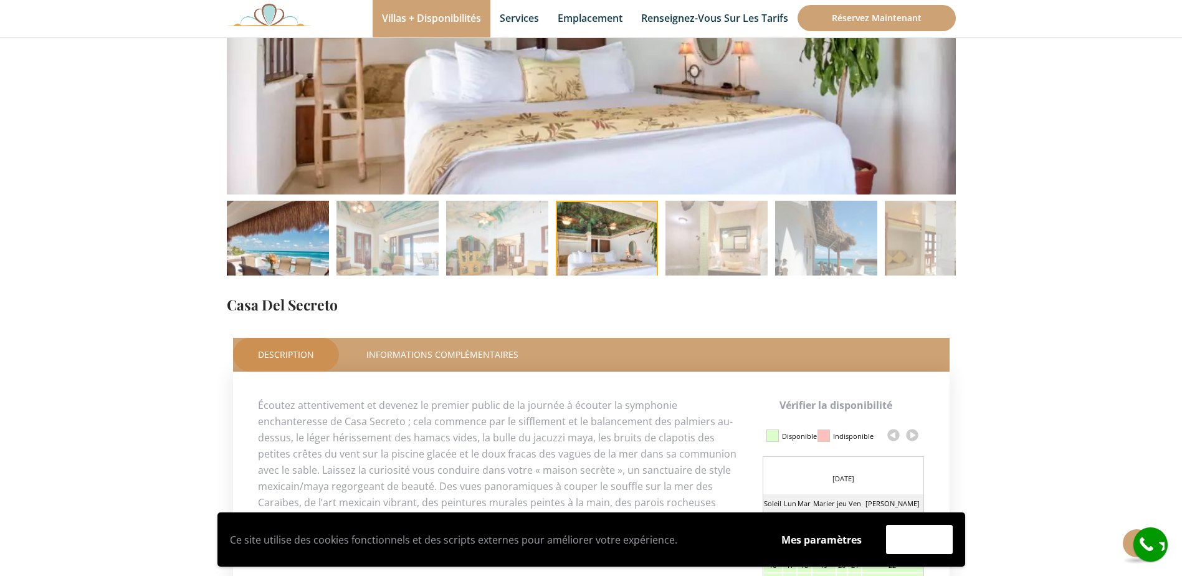
click at [279, 217] on img at bounding box center [278, 252] width 102 height 102
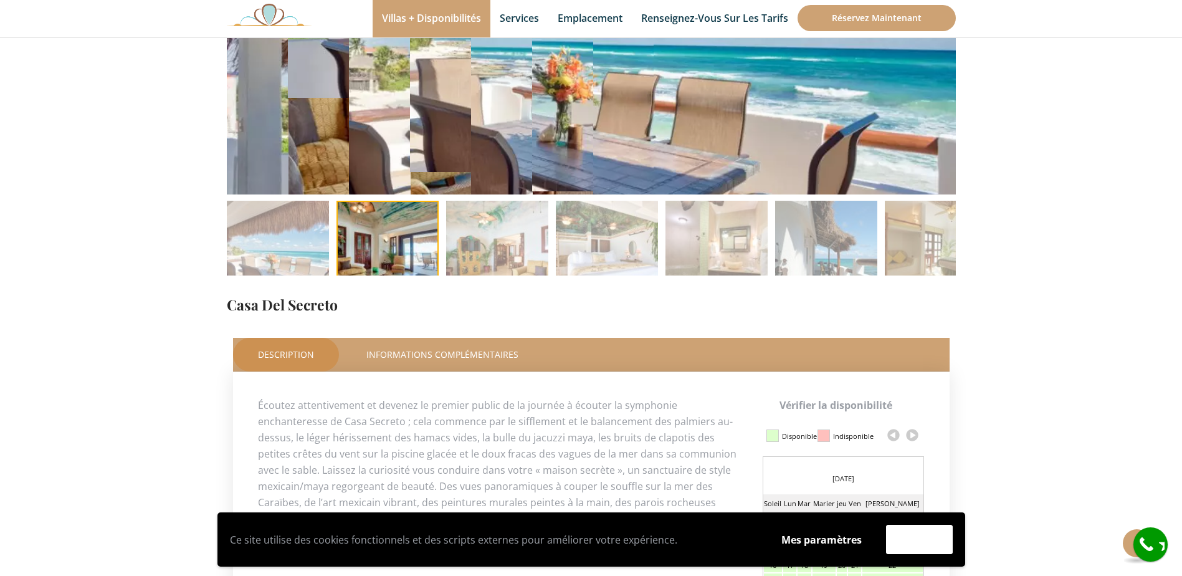
scroll to position [62, 0]
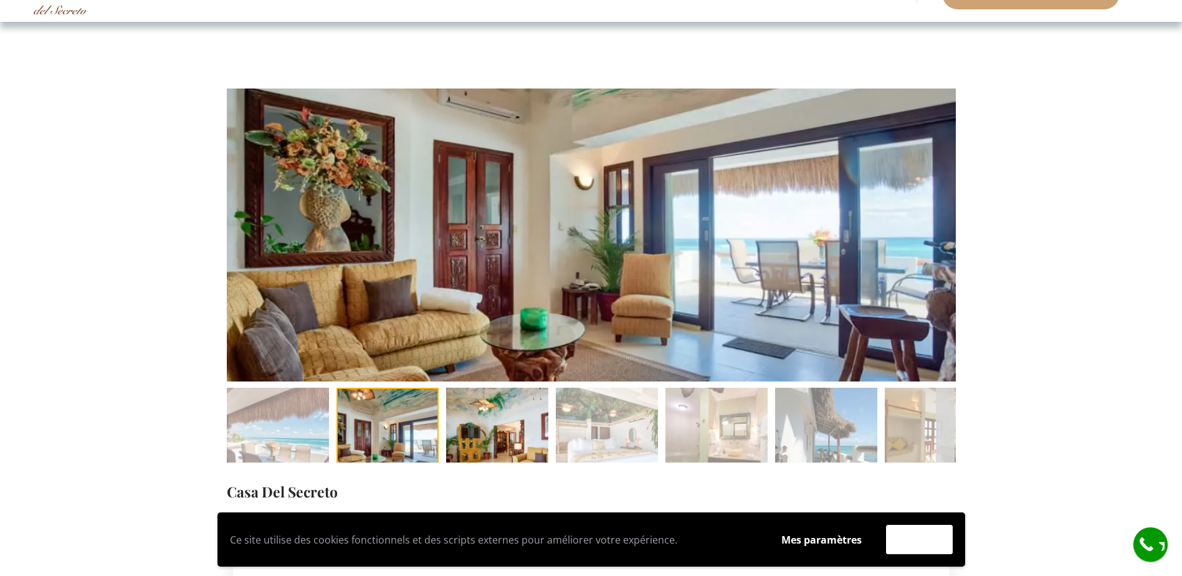
click at [483, 427] on img at bounding box center [497, 439] width 102 height 102
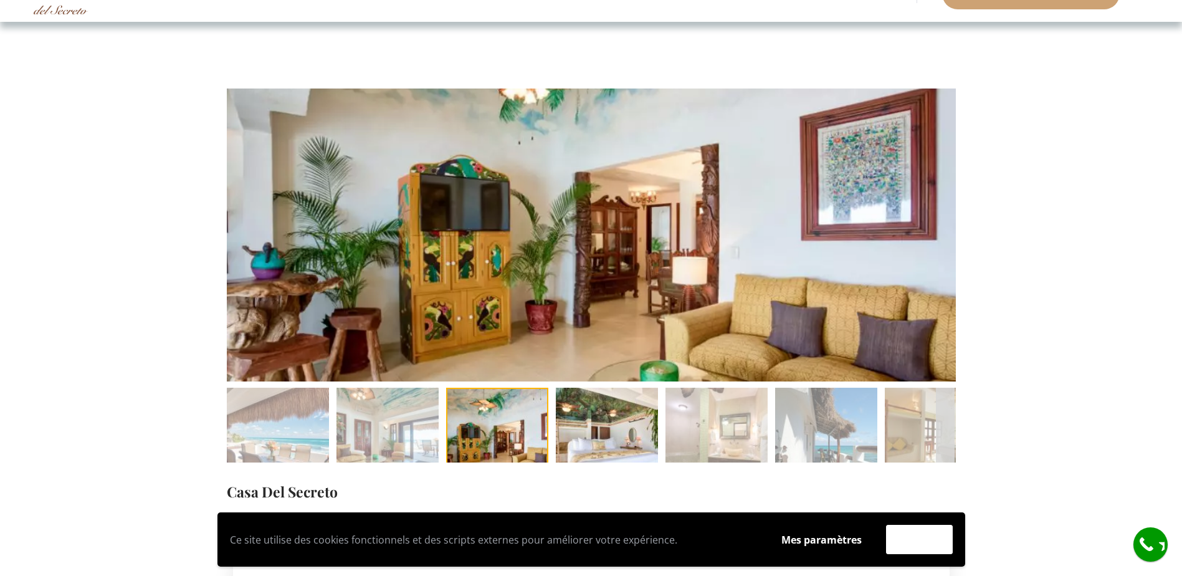
click at [587, 425] on img at bounding box center [607, 439] width 102 height 102
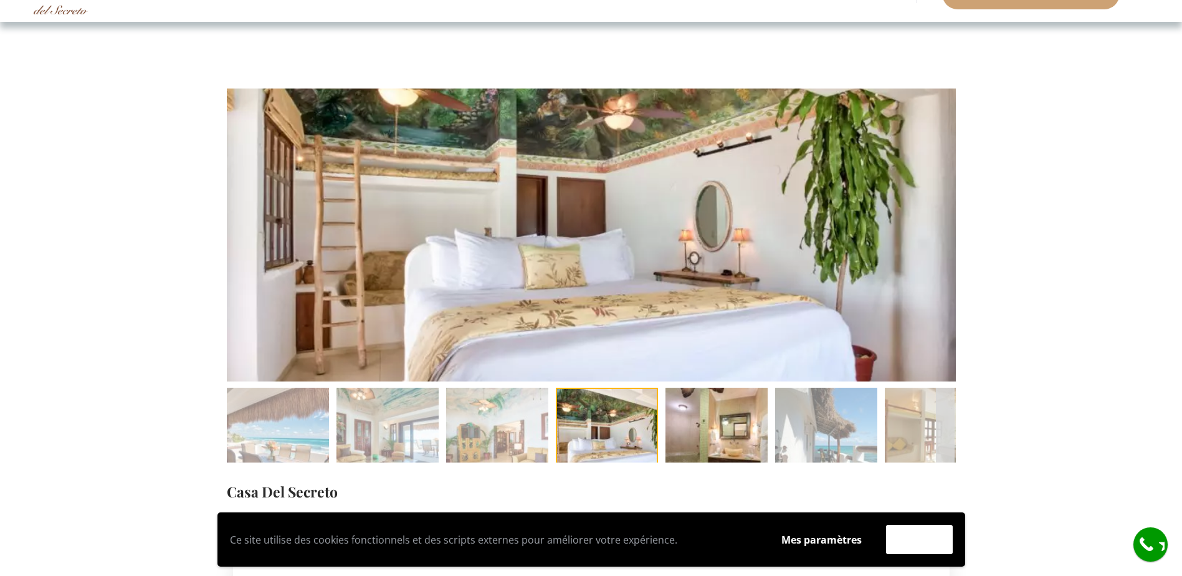
click at [707, 426] on img at bounding box center [717, 439] width 102 height 102
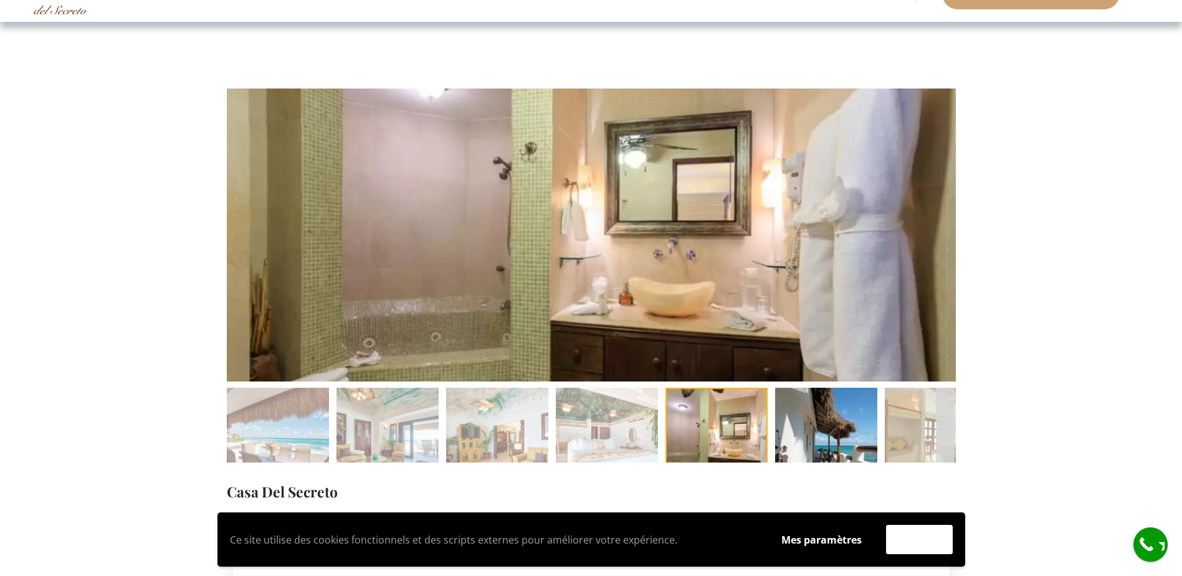
click at [810, 430] on img at bounding box center [826, 439] width 102 height 102
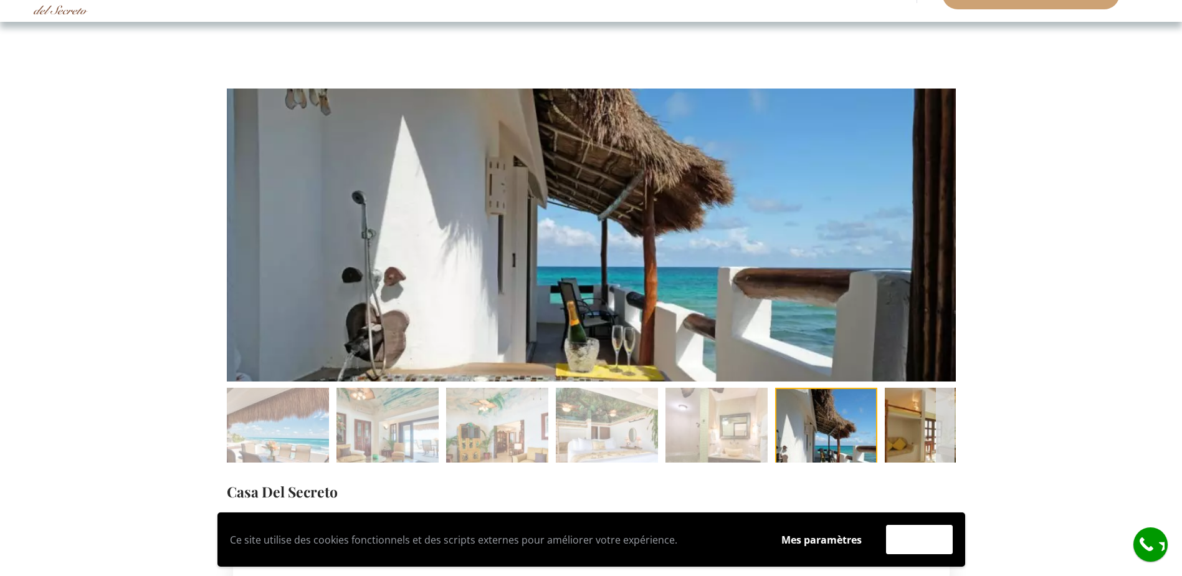
click at [911, 441] on img at bounding box center [936, 439] width 102 height 102
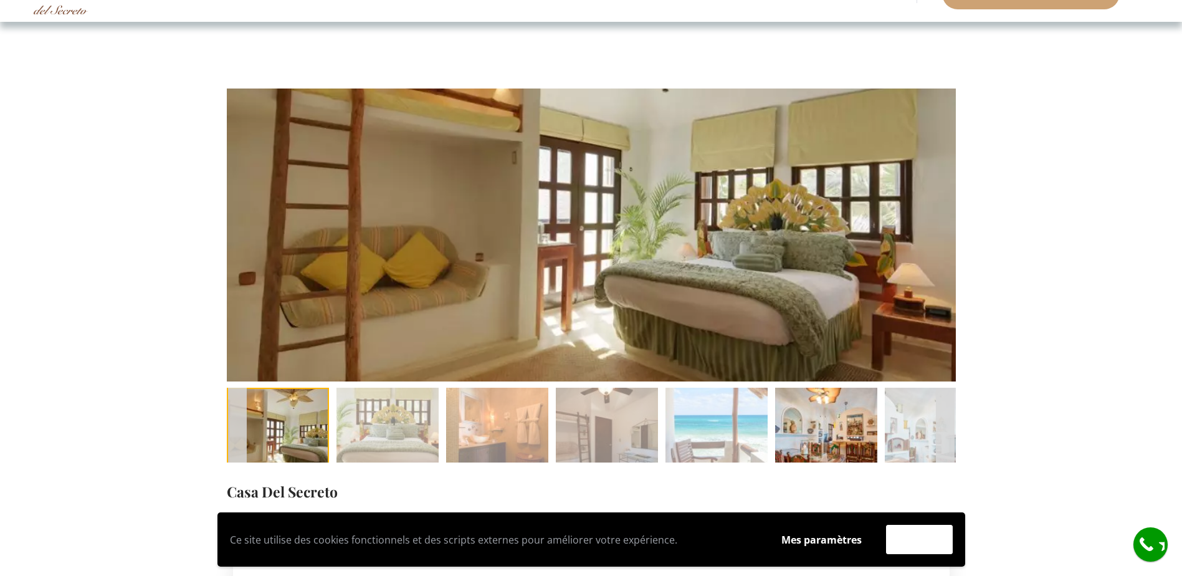
click at [839, 431] on img at bounding box center [826, 439] width 102 height 102
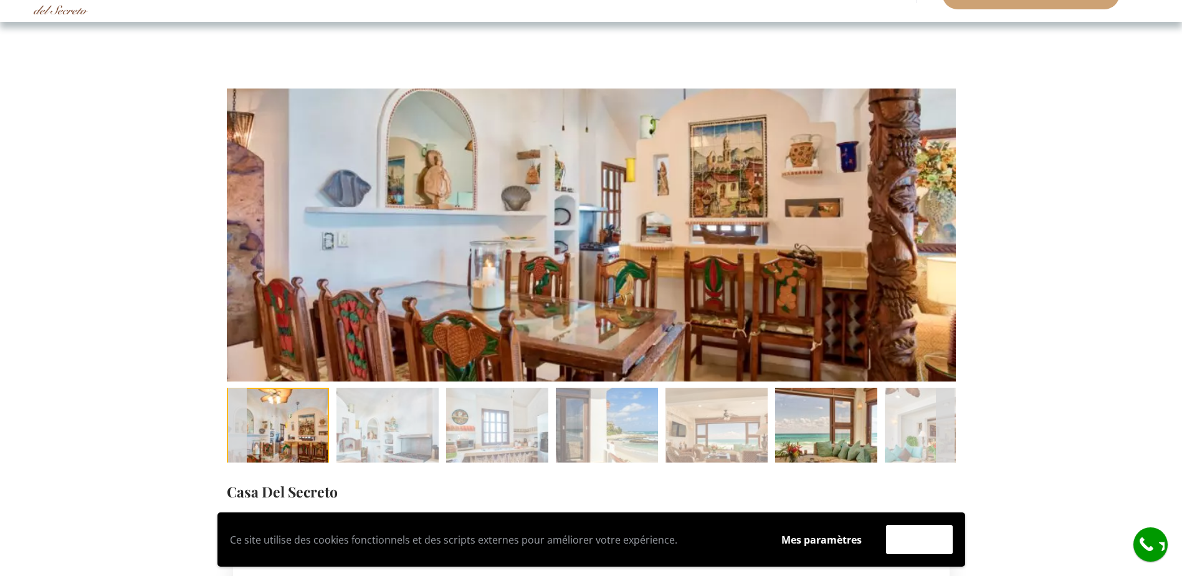
click at [804, 429] on img at bounding box center [826, 439] width 102 height 102
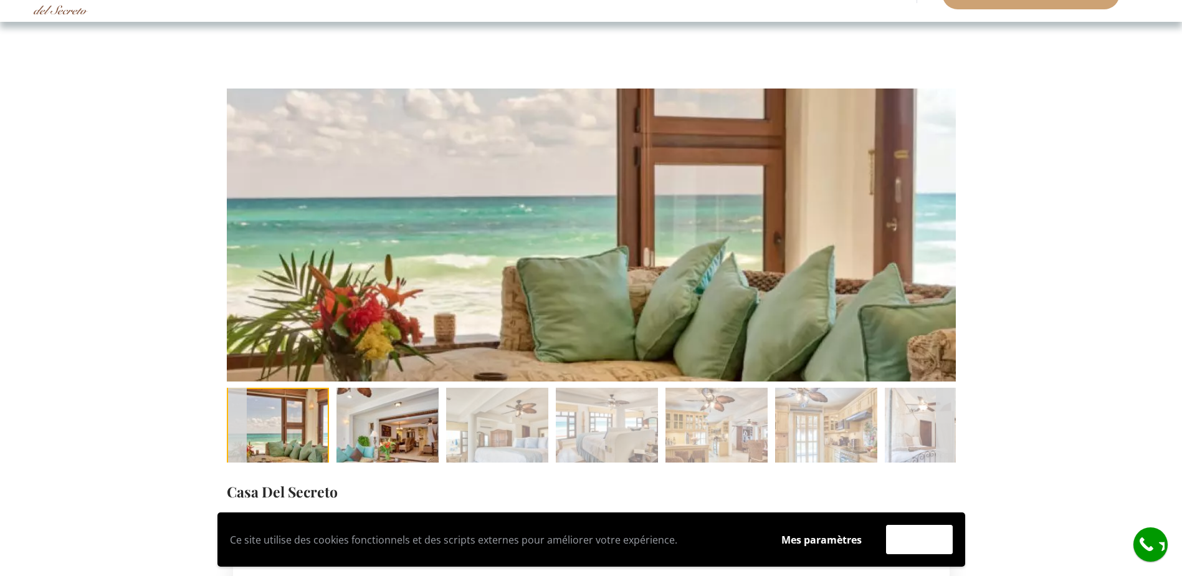
click at [368, 416] on img at bounding box center [388, 439] width 102 height 102
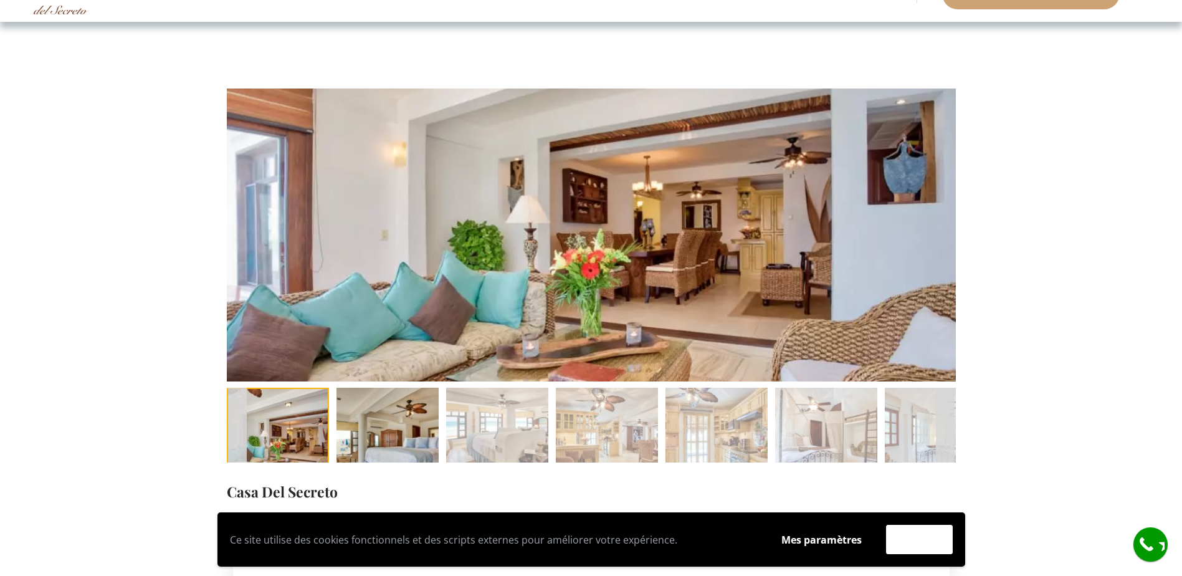
click at [399, 409] on img at bounding box center [388, 439] width 102 height 102
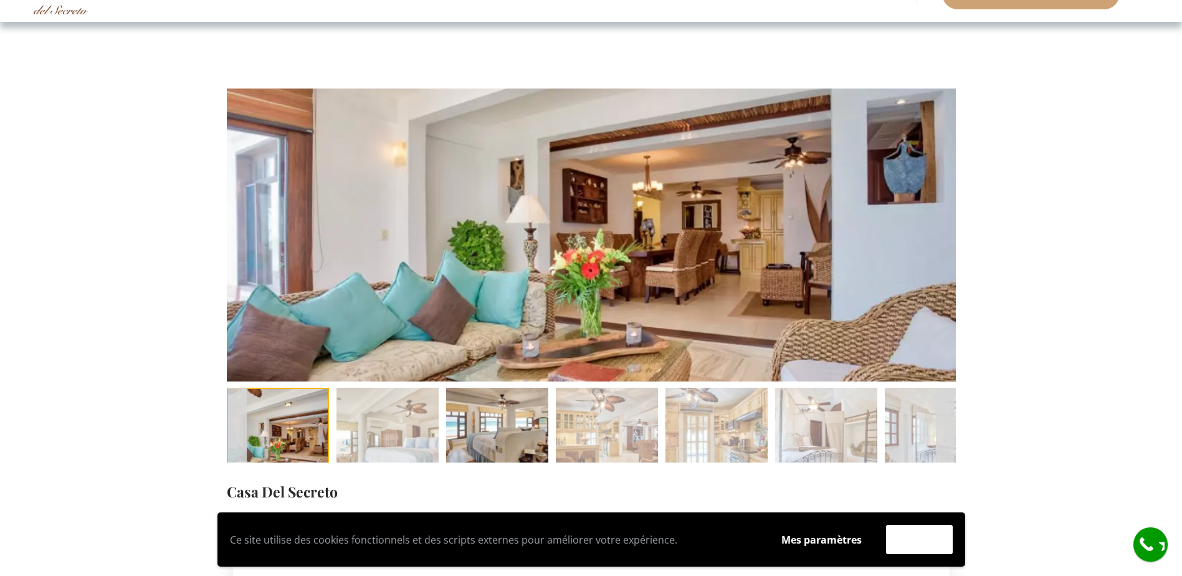
click at [492, 434] on img at bounding box center [497, 439] width 102 height 102
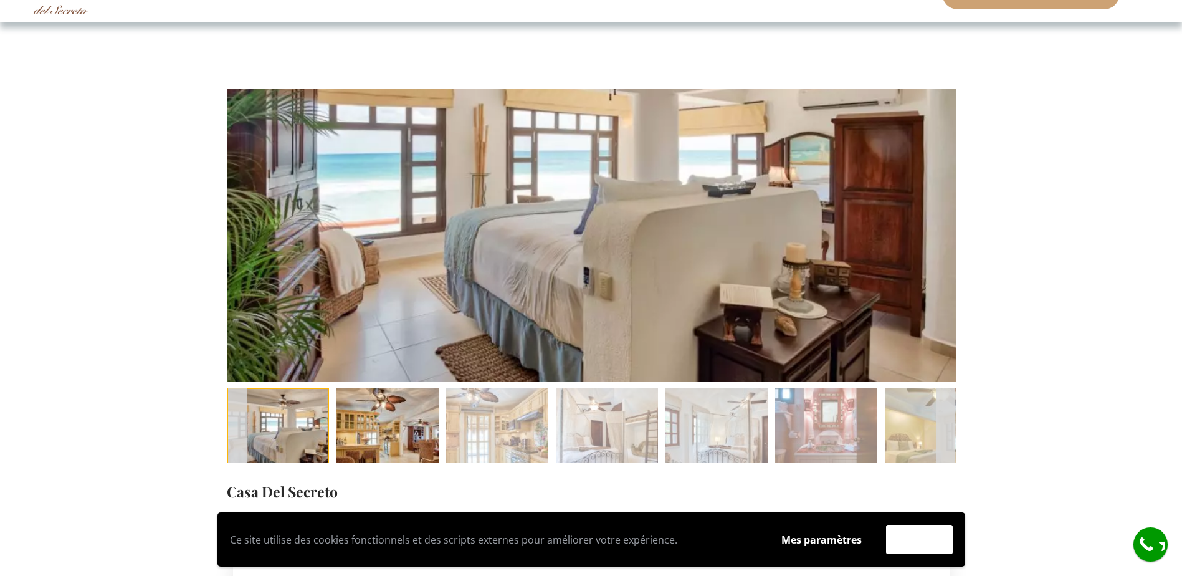
click at [392, 431] on img at bounding box center [388, 439] width 102 height 102
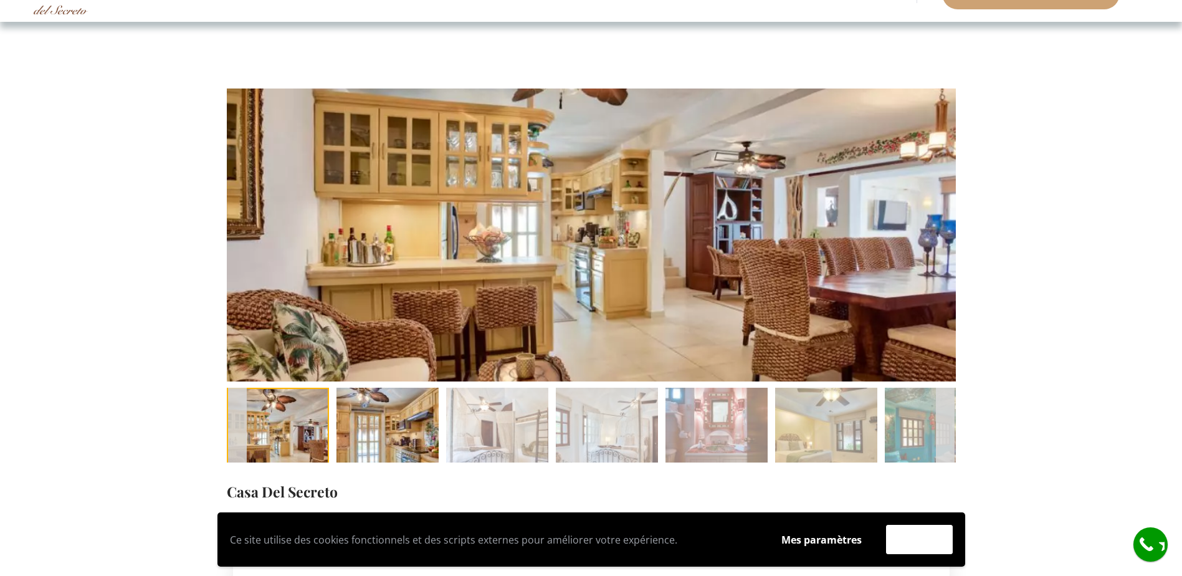
click at [399, 413] on img at bounding box center [388, 439] width 102 height 102
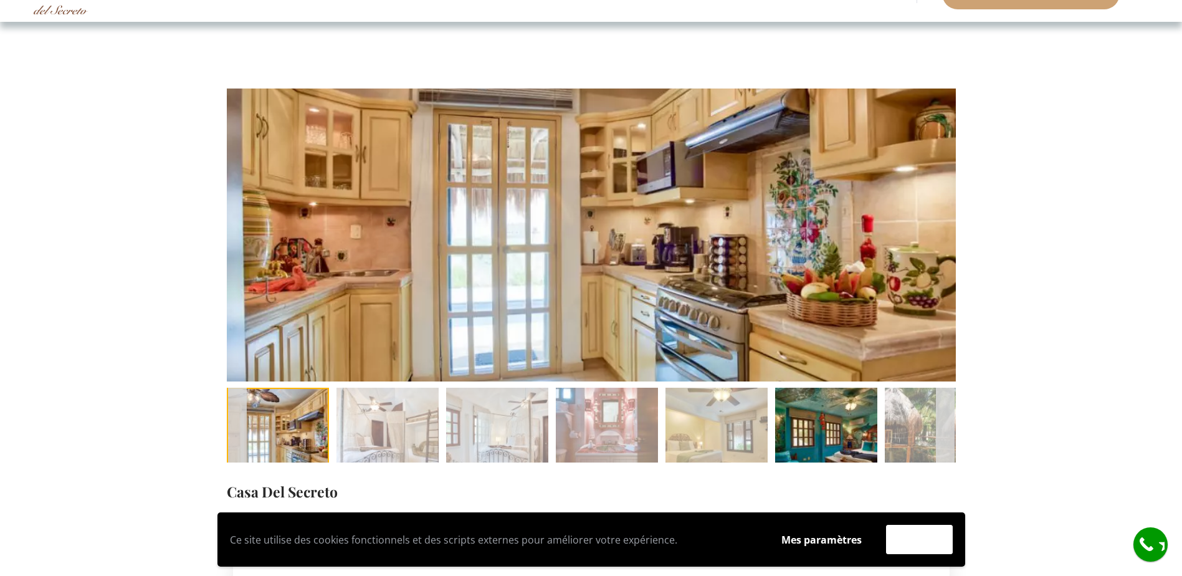
click at [823, 423] on img at bounding box center [826, 439] width 102 height 102
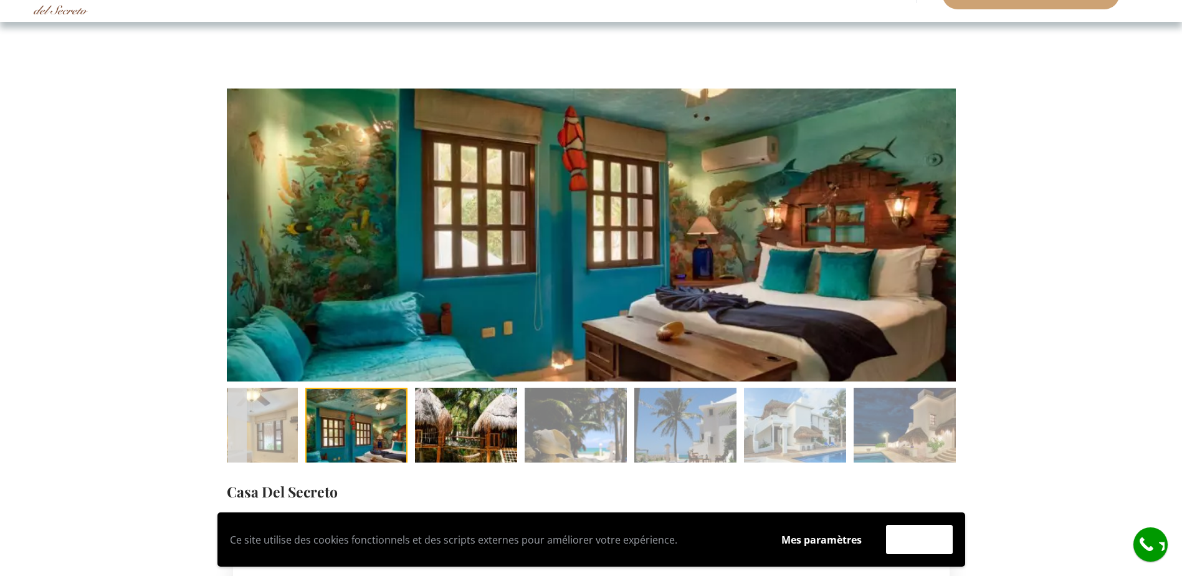
click at [465, 419] on img at bounding box center [466, 439] width 102 height 102
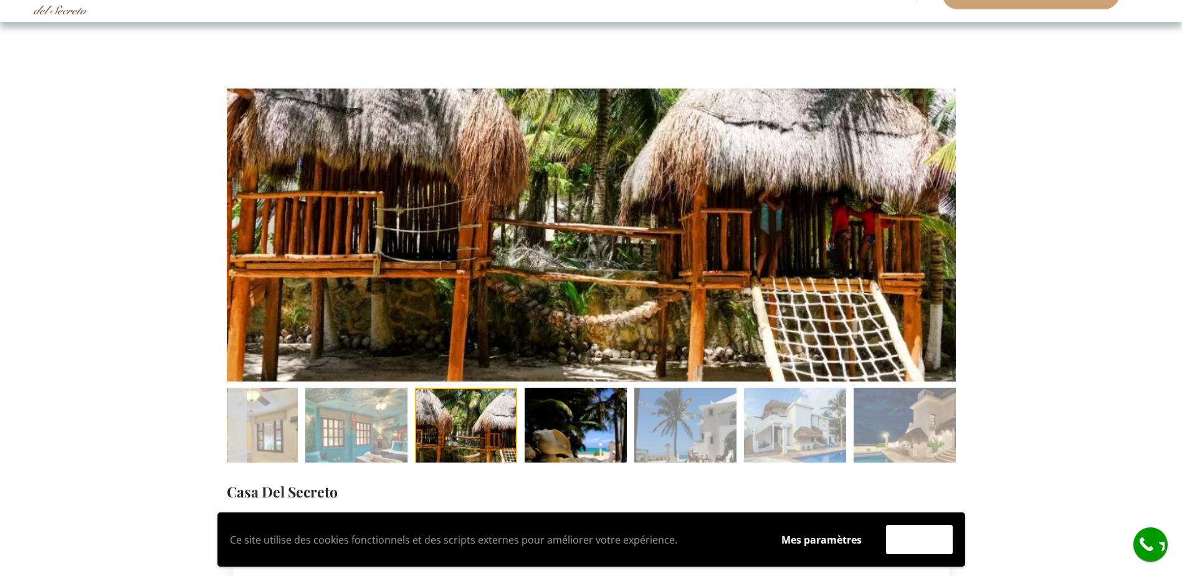
click at [557, 424] on img at bounding box center [576, 439] width 102 height 102
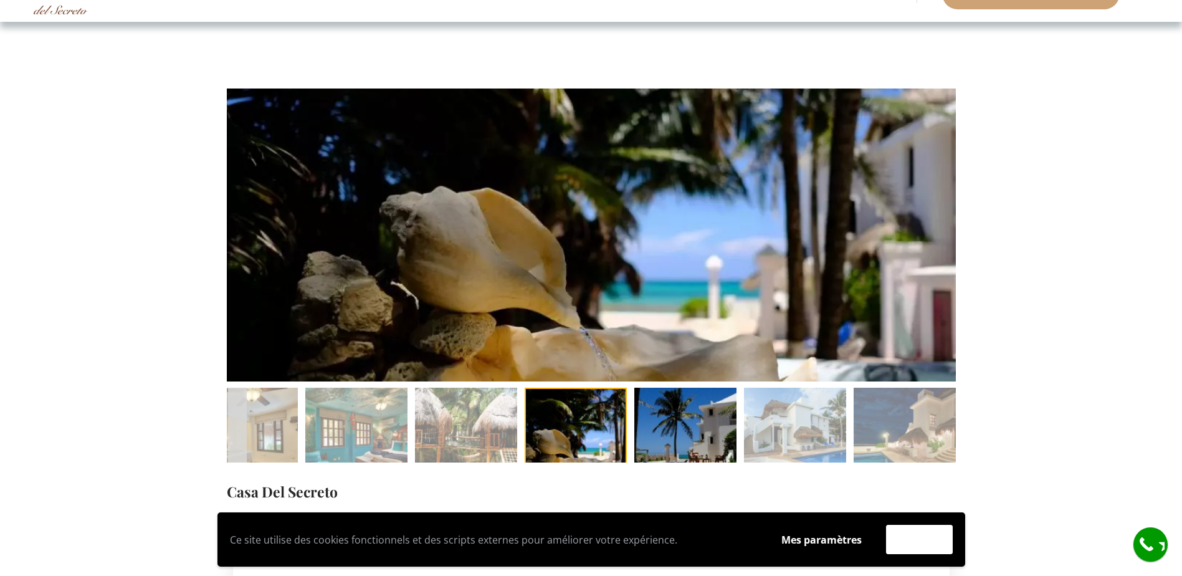
click at [669, 435] on img at bounding box center [685, 439] width 102 height 102
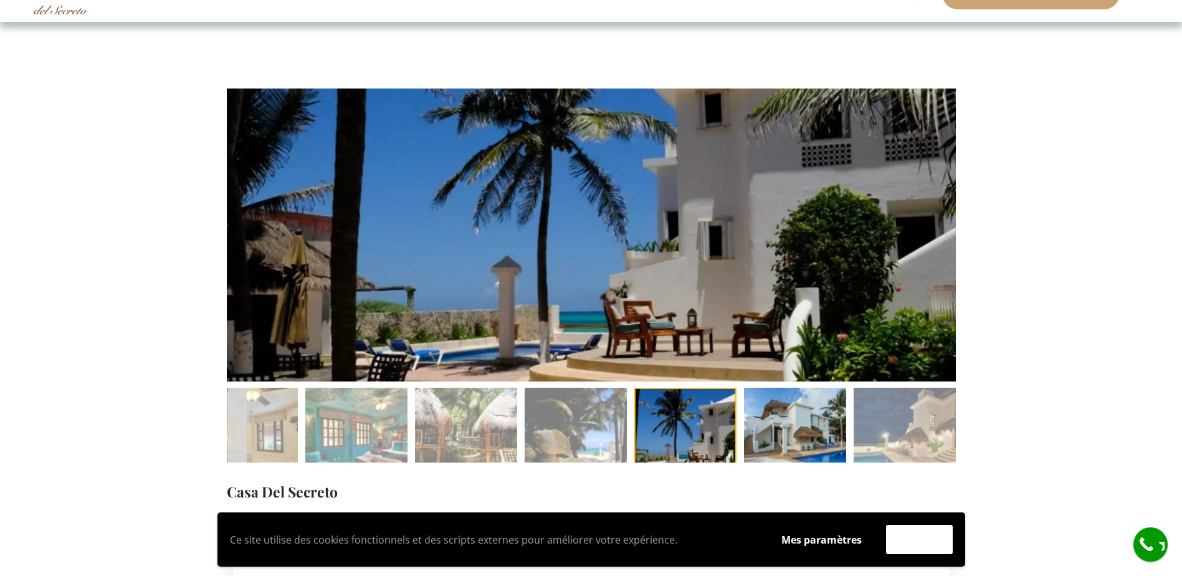
click at [788, 426] on img at bounding box center [795, 439] width 102 height 102
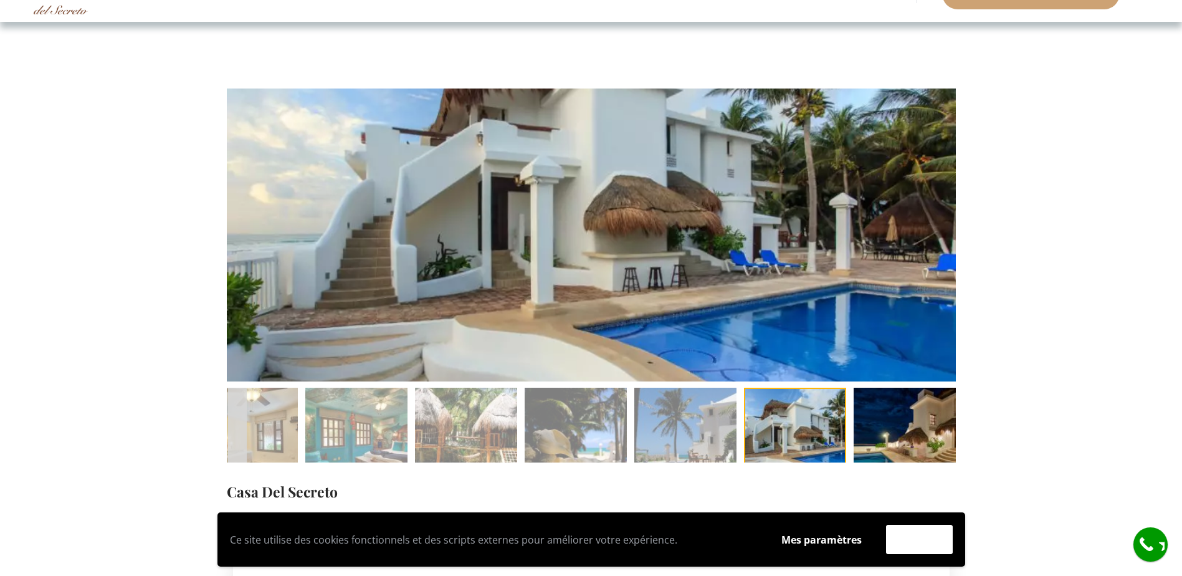
click at [900, 419] on img at bounding box center [905, 439] width 102 height 102
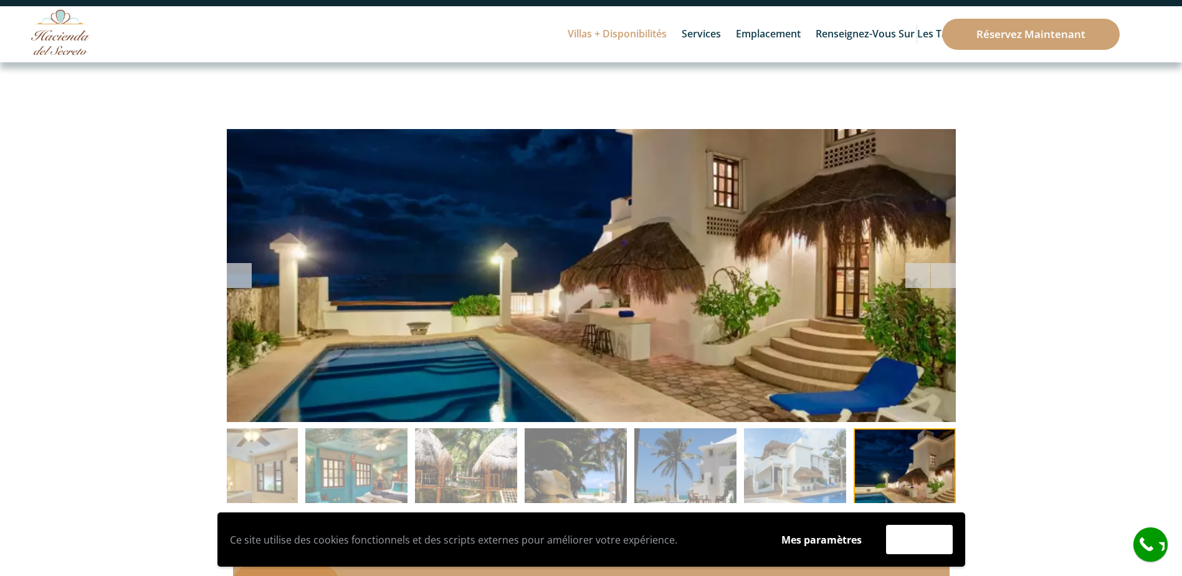
scroll to position [0, 0]
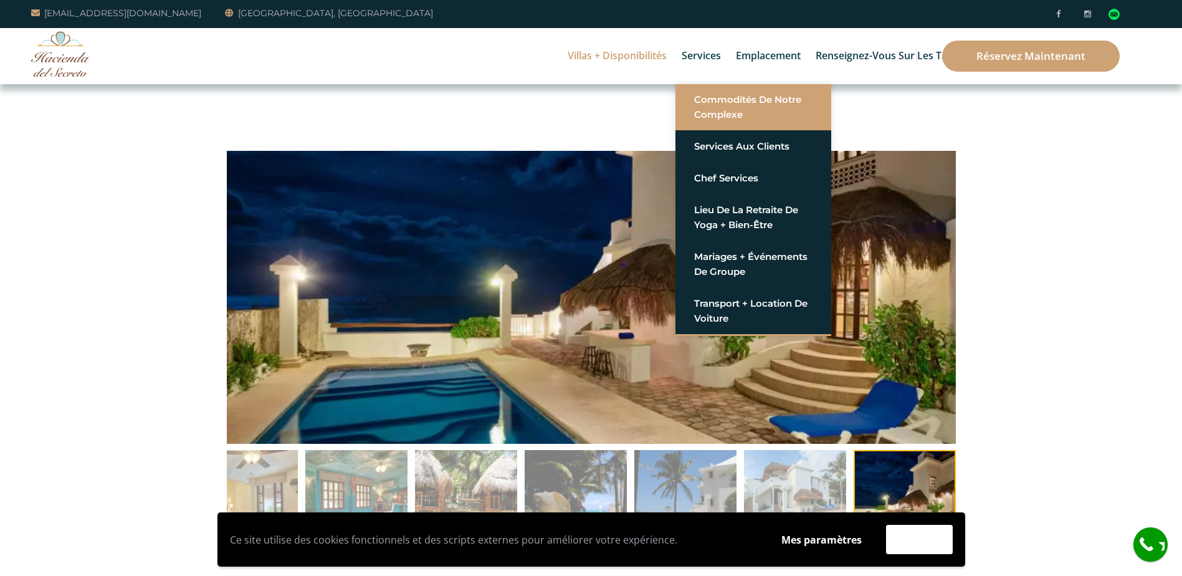
click at [714, 112] on link "Commodités de notre complexe" at bounding box center [753, 106] width 118 height 37
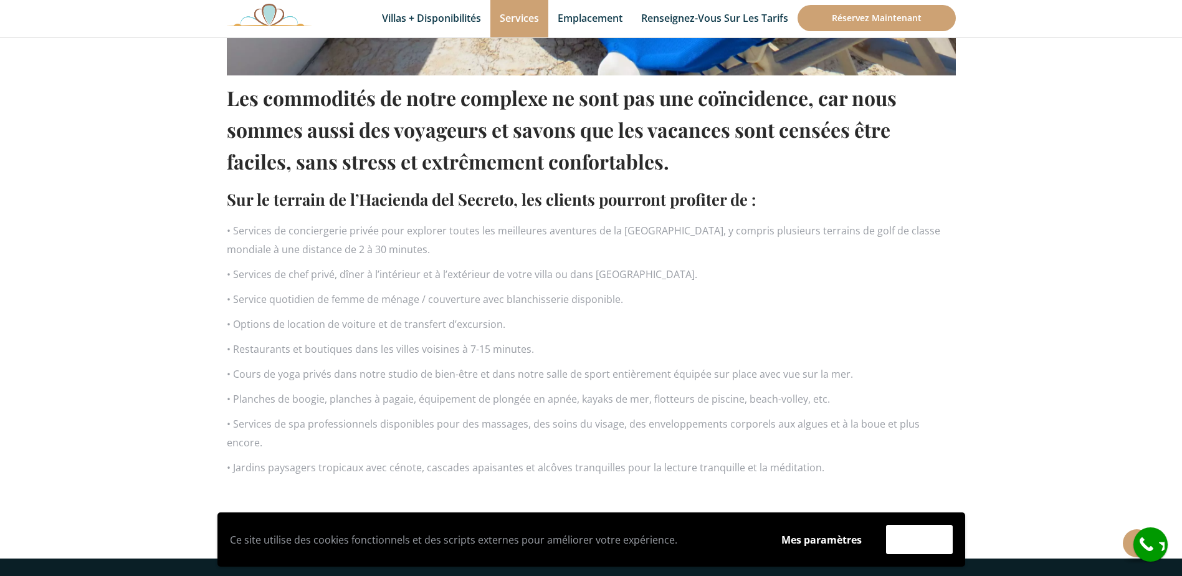
scroll to position [873, 0]
